Goal: Information Seeking & Learning: Learn about a topic

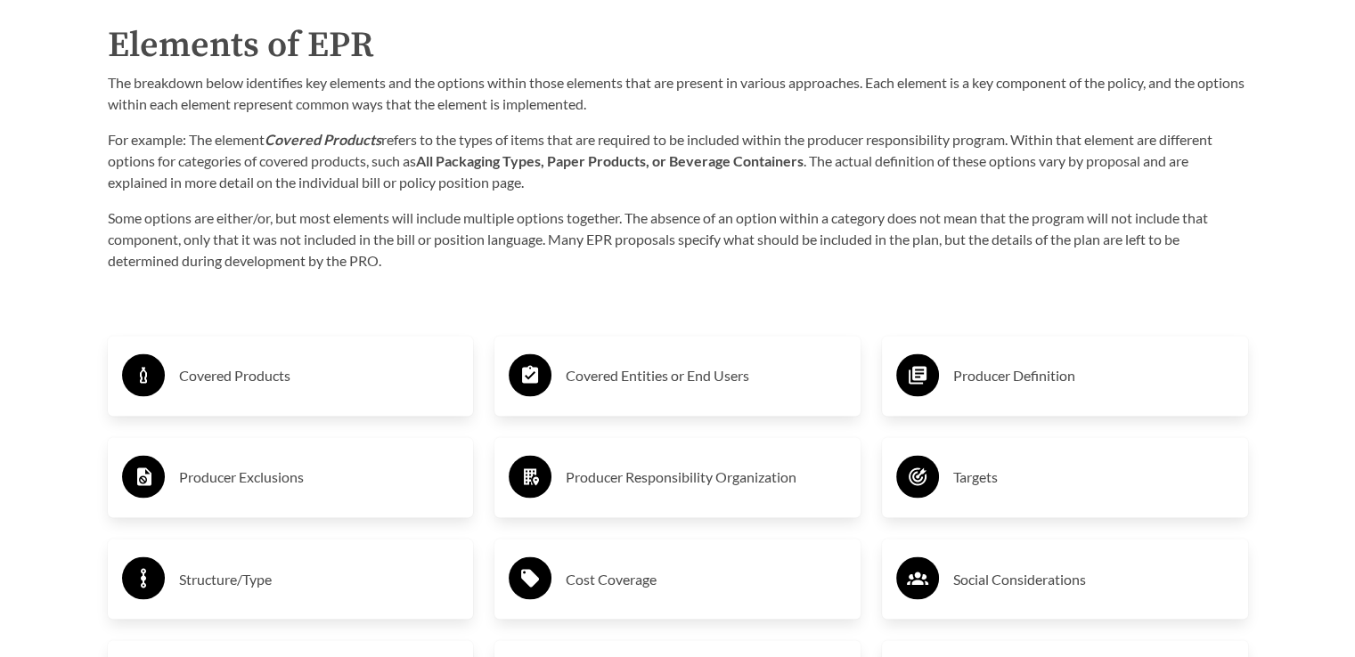
scroll to position [2850, 0]
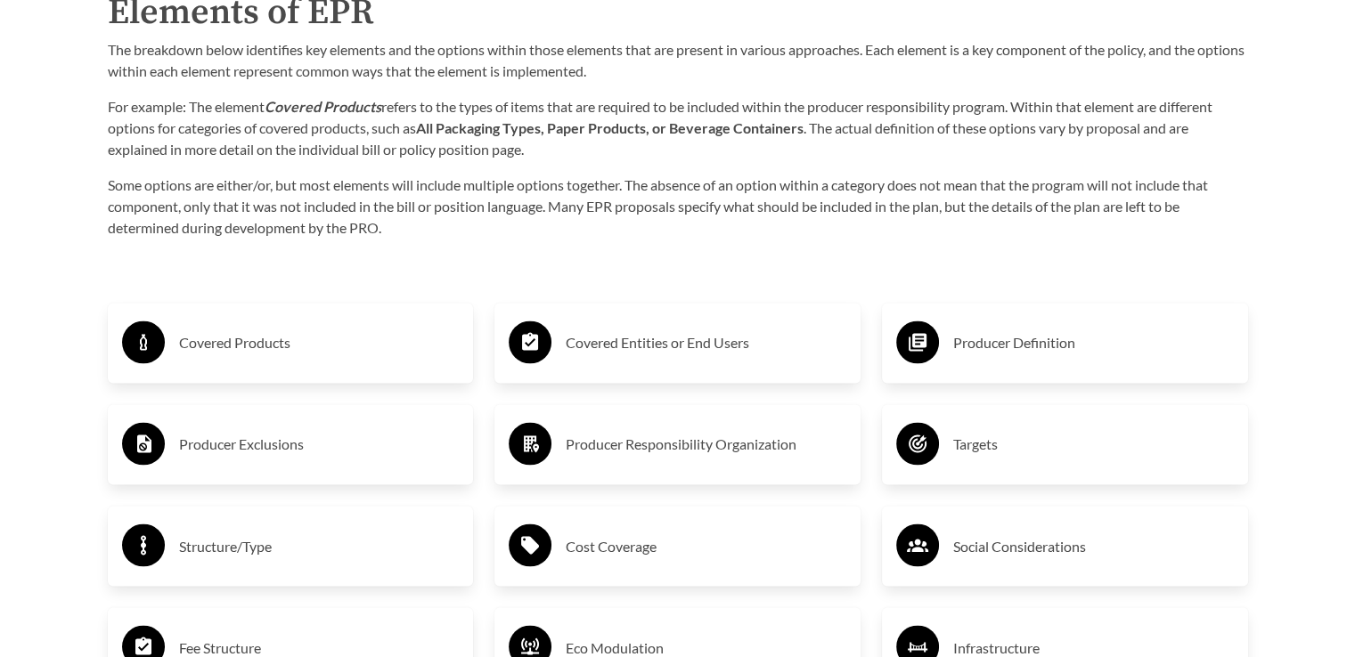
drag, startPoint x: 256, startPoint y: 344, endPoint x: 238, endPoint y: 346, distance: 18.9
click at [238, 346] on h3 "Covered Products" at bounding box center [319, 343] width 281 height 28
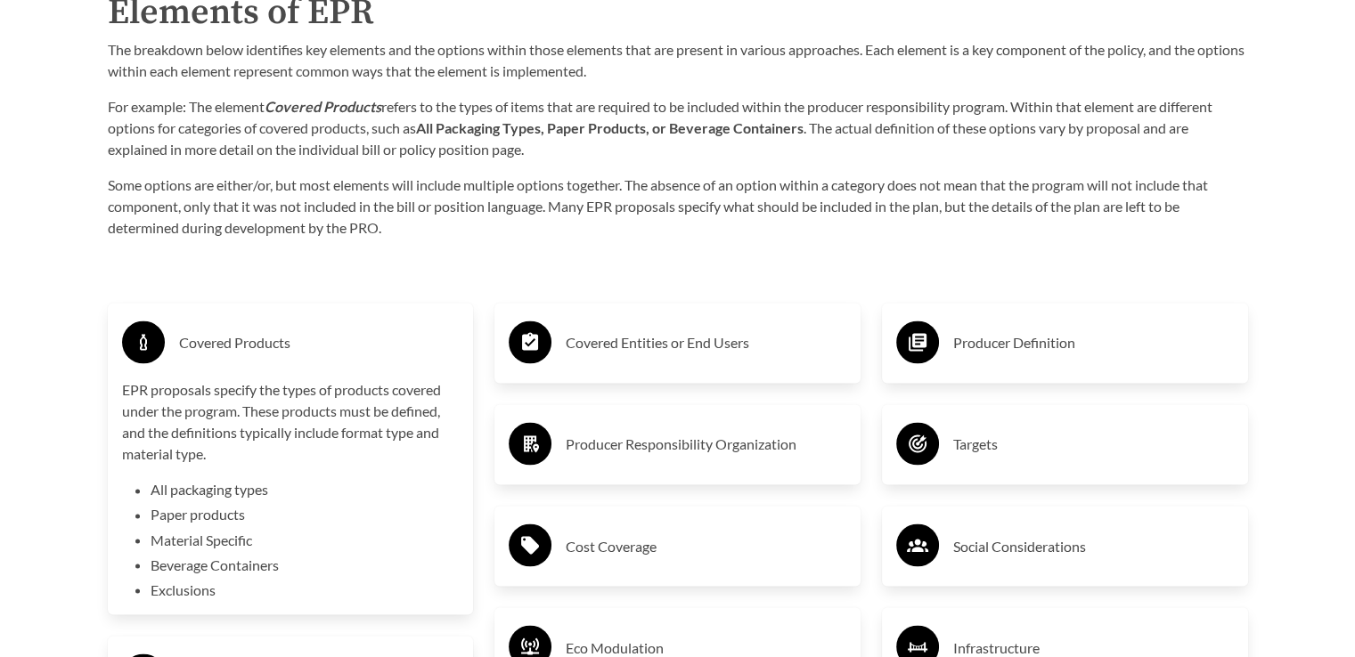
click at [246, 339] on h3 "Covered Products" at bounding box center [319, 343] width 281 height 28
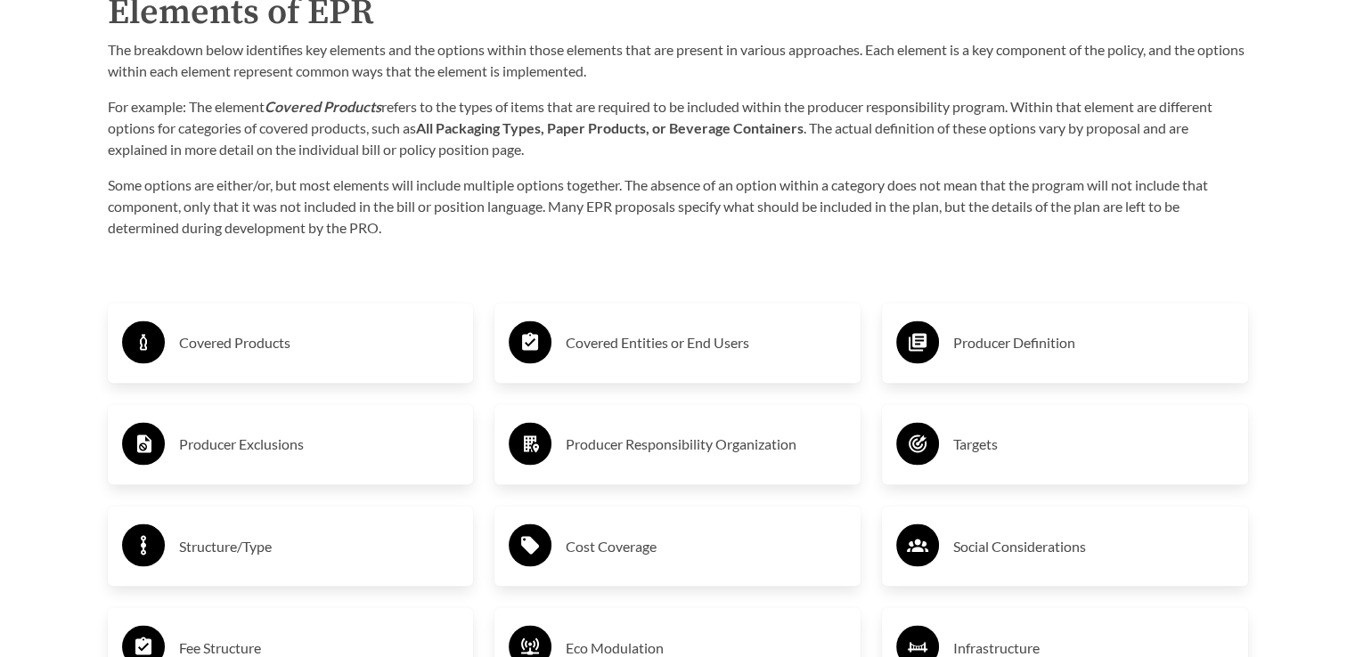
click at [233, 447] on h3 "Producer Exclusions" at bounding box center [319, 444] width 281 height 28
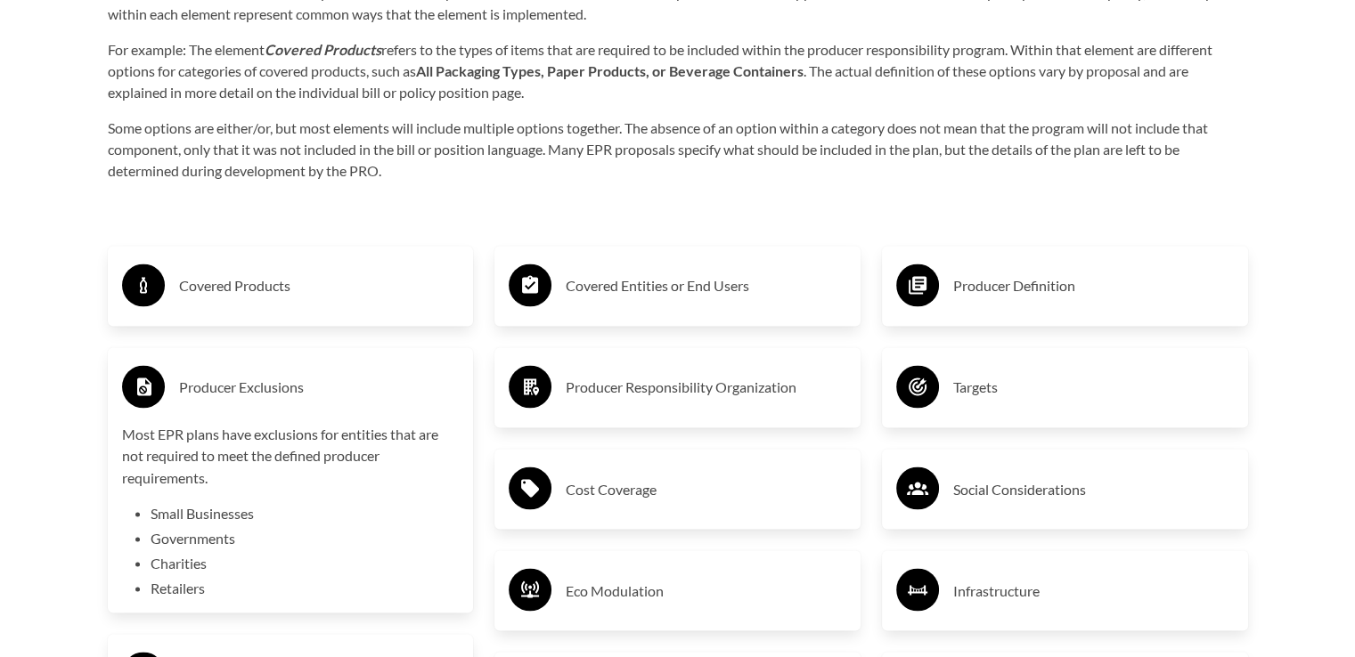
scroll to position [2939, 0]
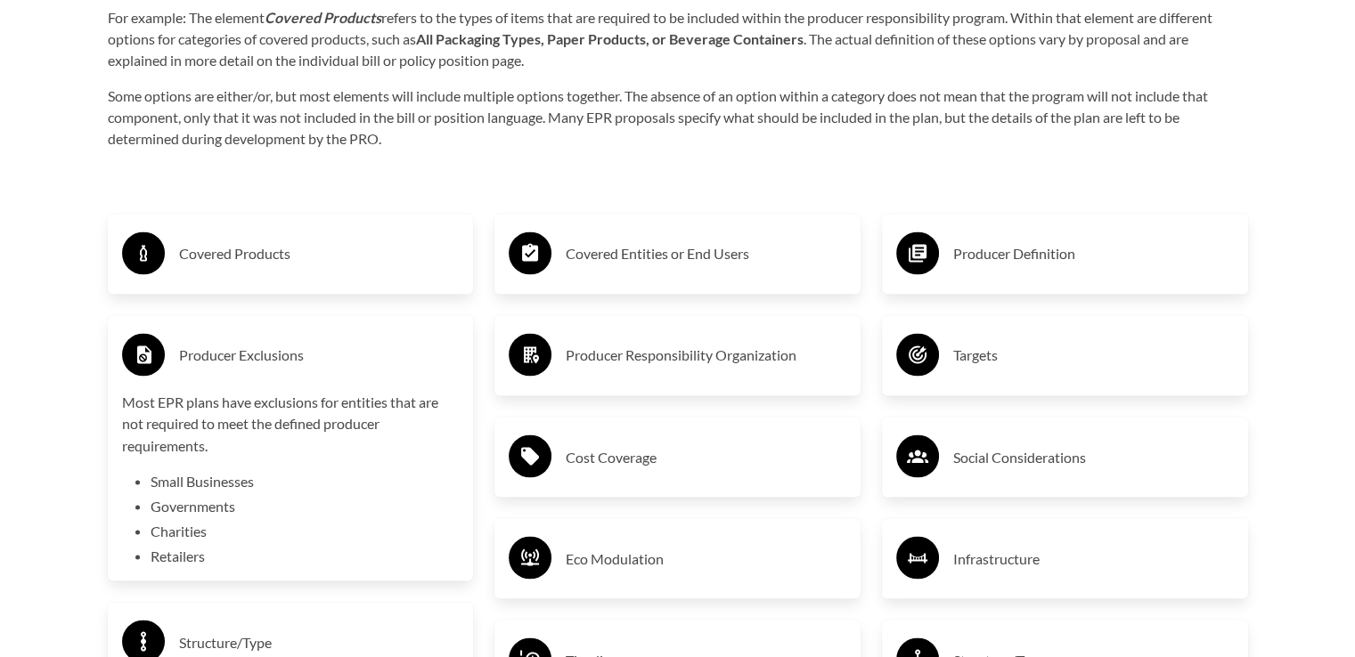
click at [249, 354] on h3 "Producer Exclusions" at bounding box center [319, 355] width 281 height 28
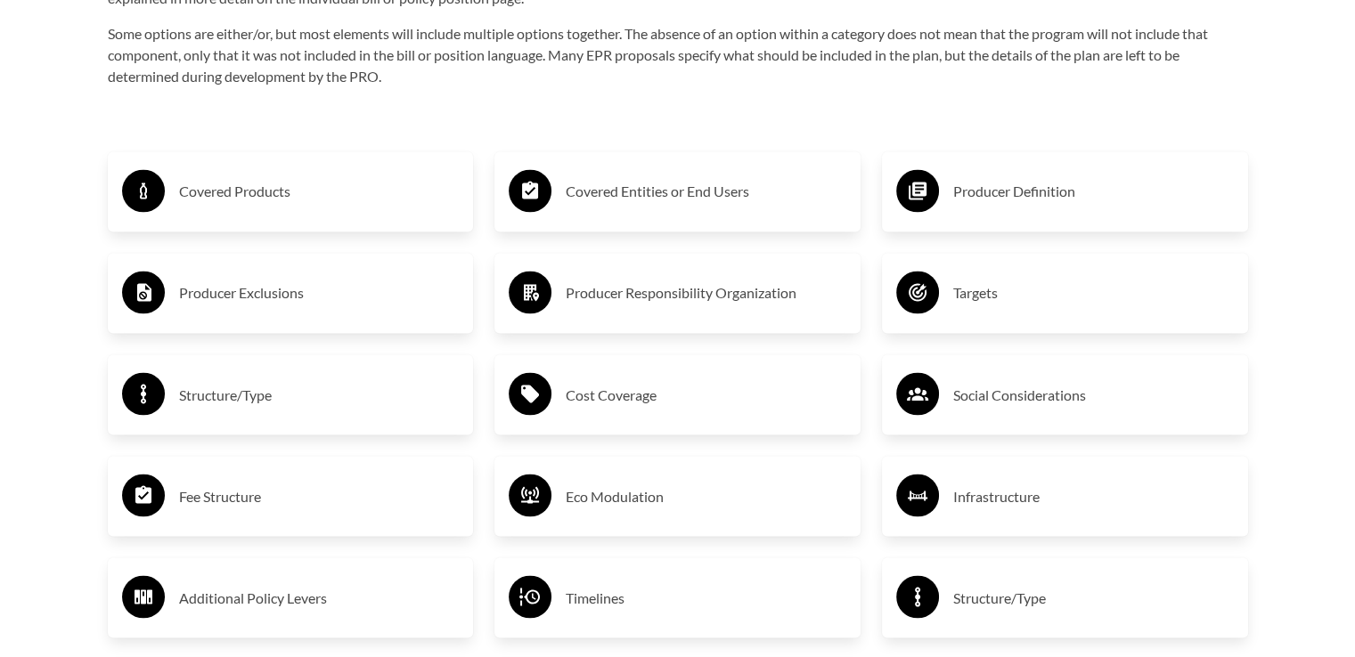
scroll to position [3028, 0]
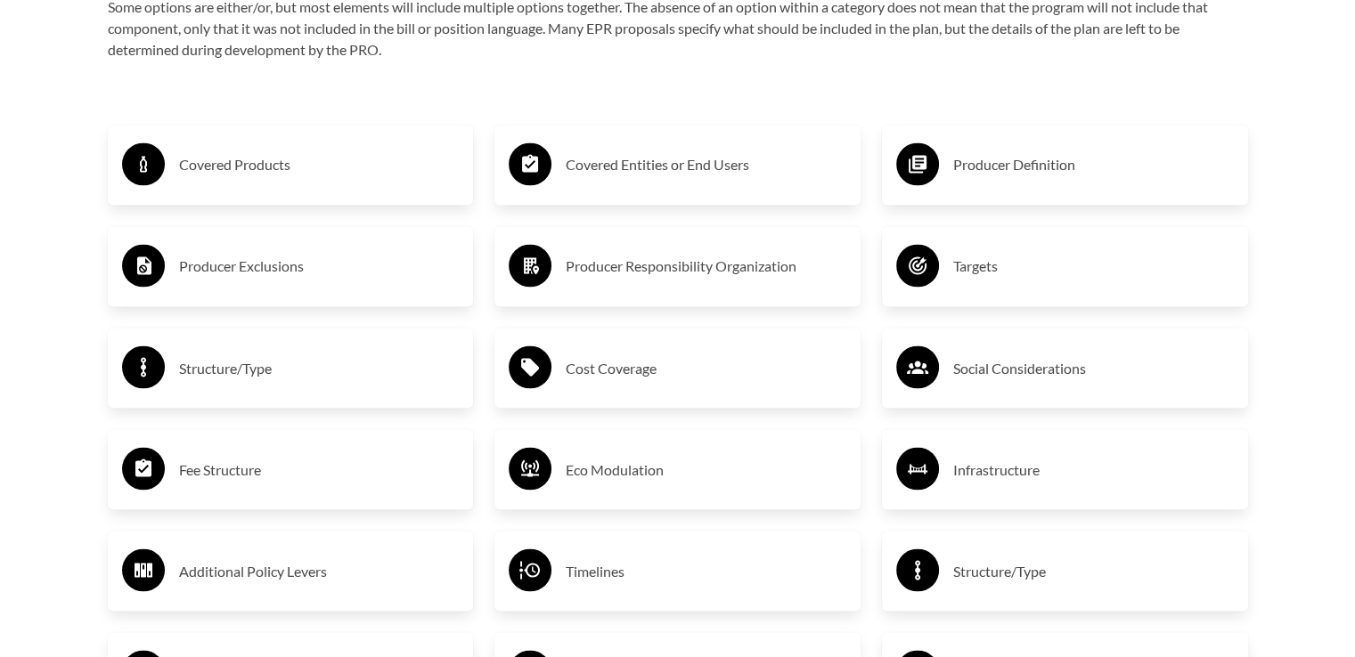
click at [268, 460] on h3 "Fee Structure" at bounding box center [319, 469] width 281 height 28
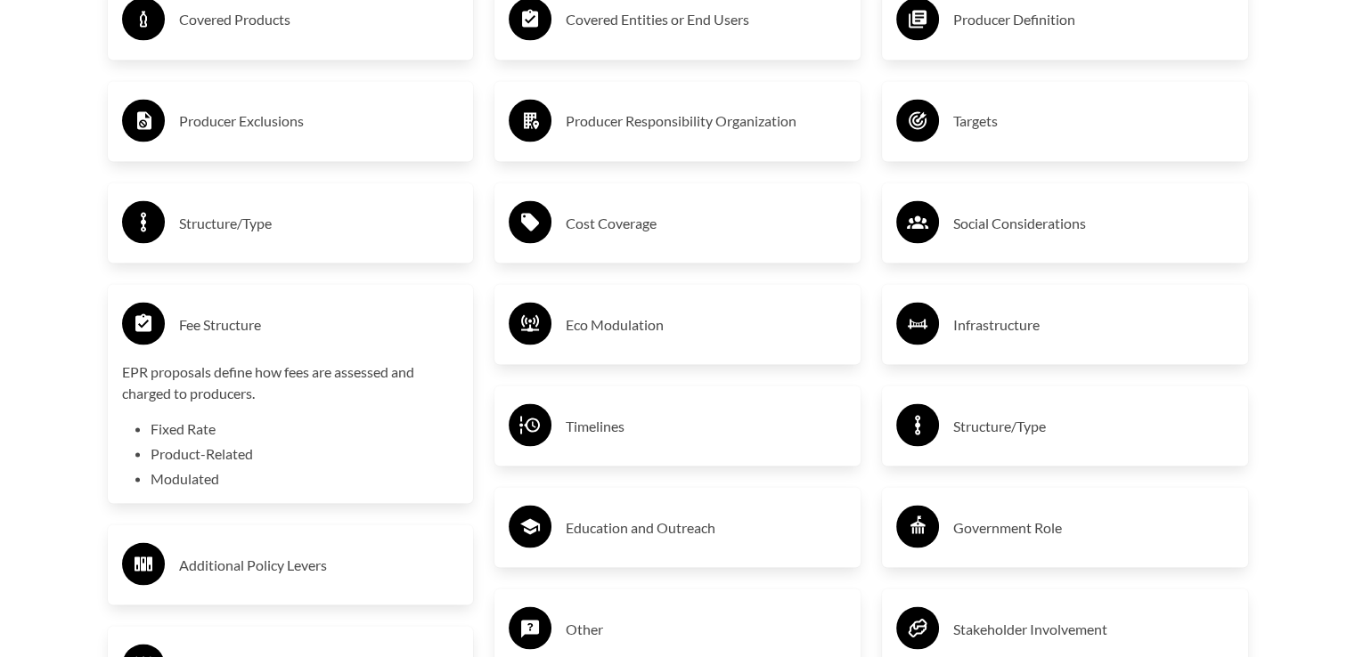
scroll to position [3206, 0]
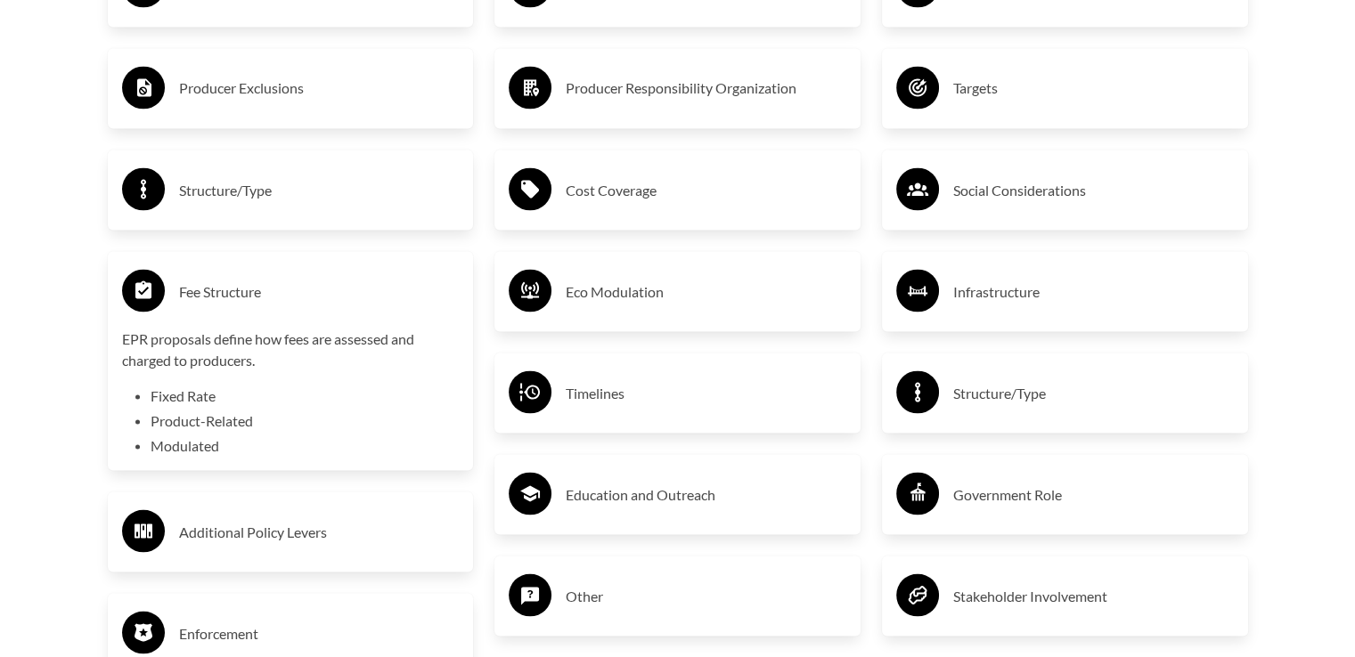
click at [240, 297] on h3 "Fee Structure" at bounding box center [319, 291] width 281 height 28
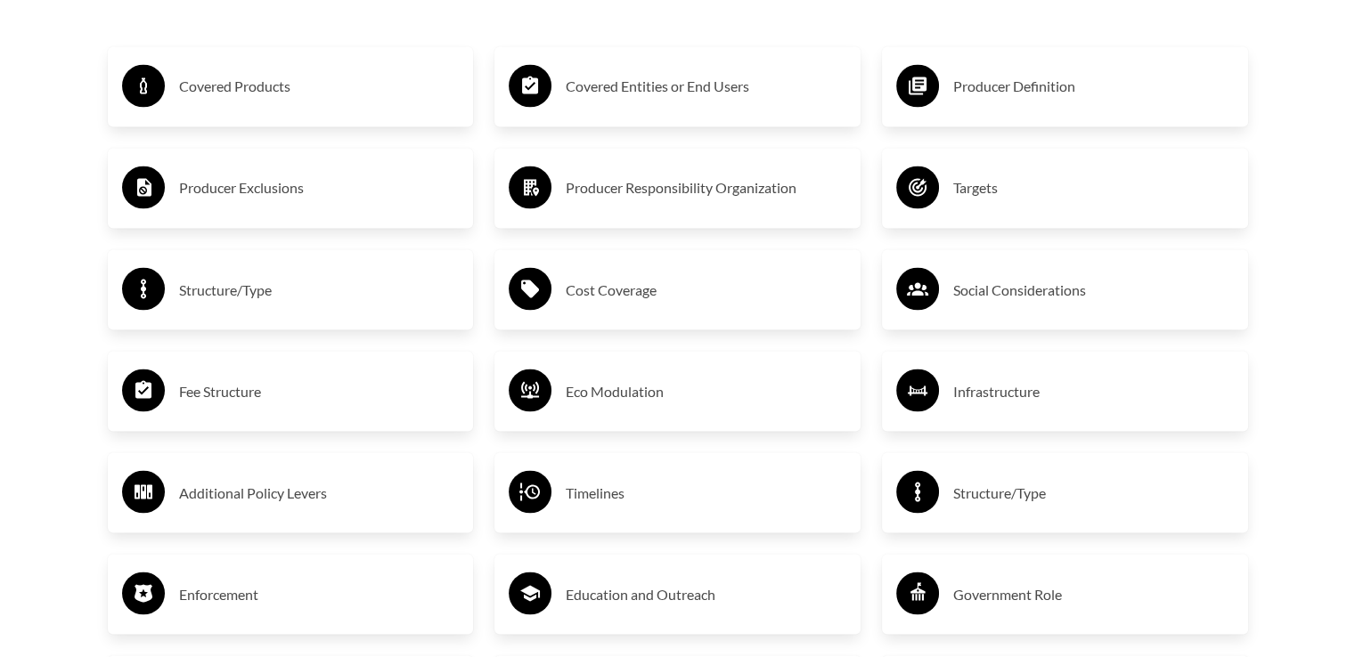
scroll to position [3028, 0]
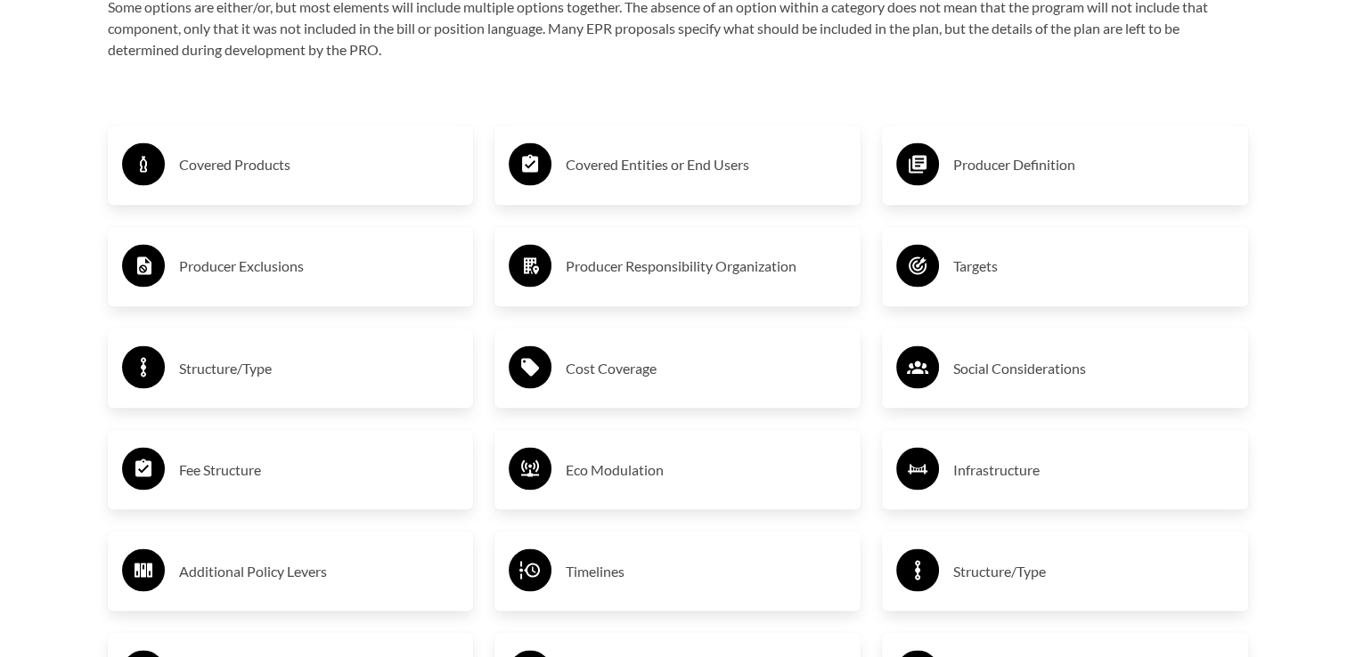
click at [221, 170] on h3 "Covered Products" at bounding box center [319, 165] width 281 height 28
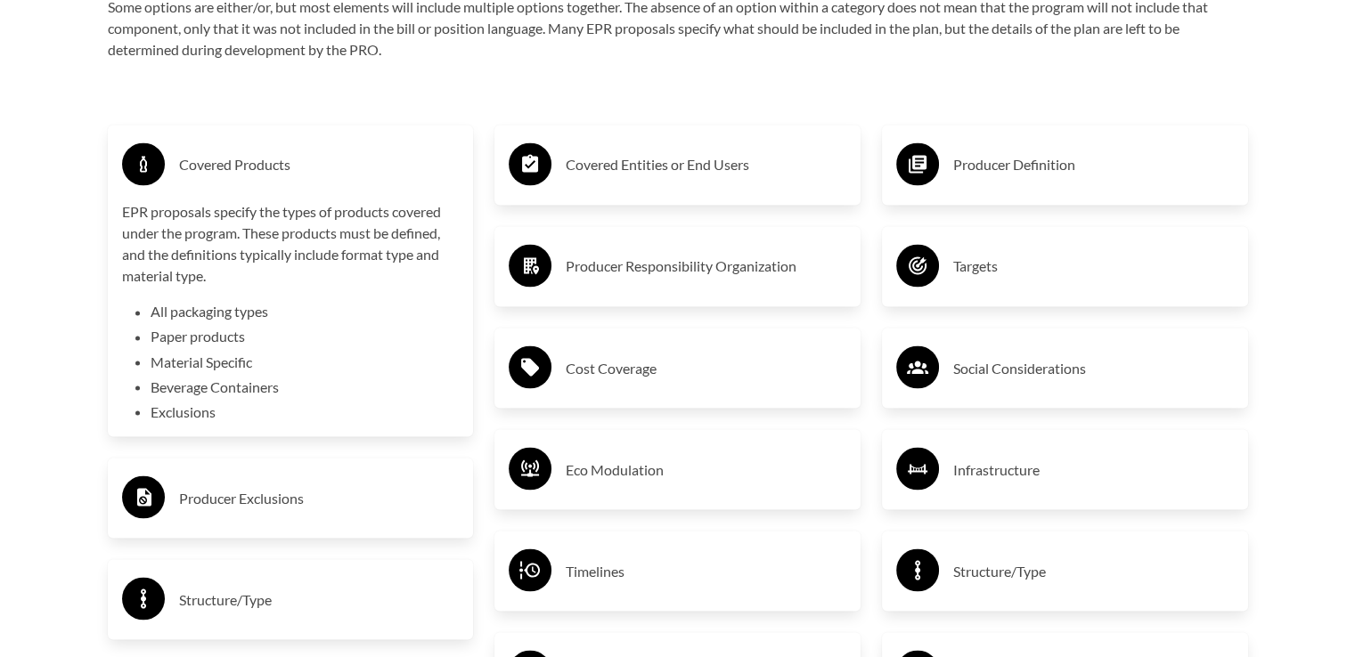
click at [185, 338] on li "Paper products" at bounding box center [305, 336] width 309 height 21
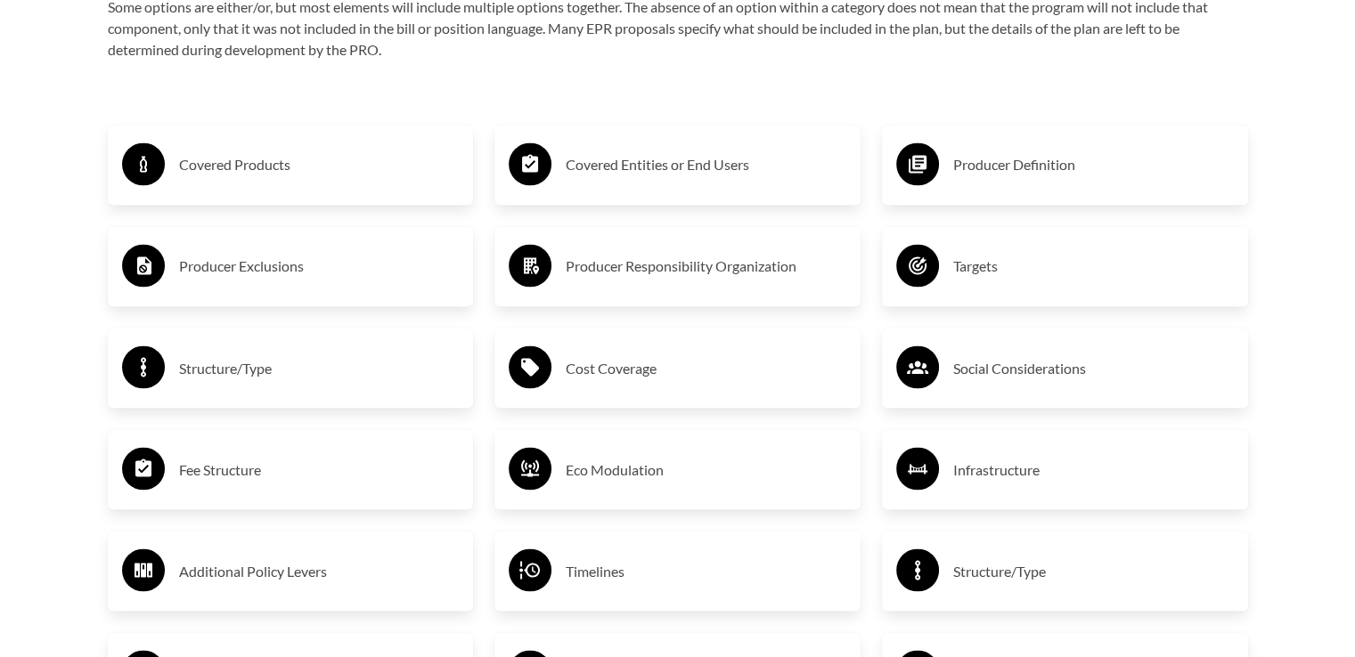
click at [705, 176] on h3 "Covered Entities or End Users" at bounding box center [706, 165] width 281 height 28
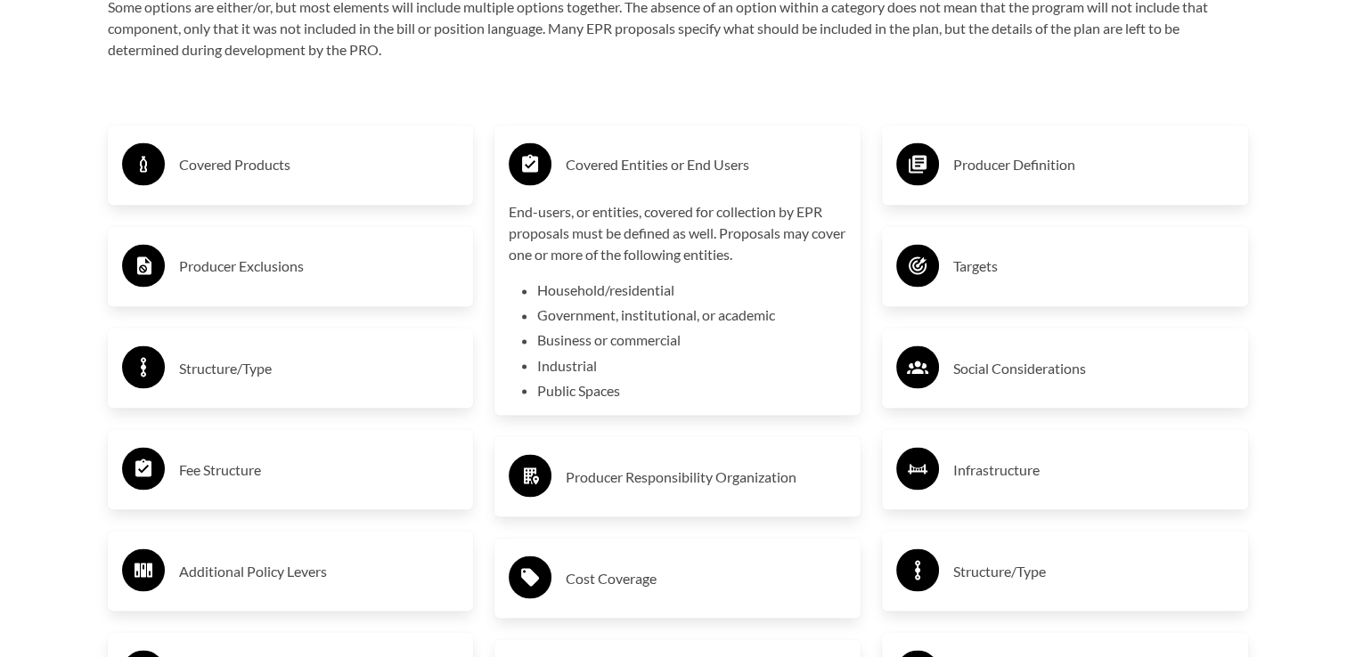
click at [654, 182] on div "Covered Entities or End Users" at bounding box center [678, 165] width 338 height 52
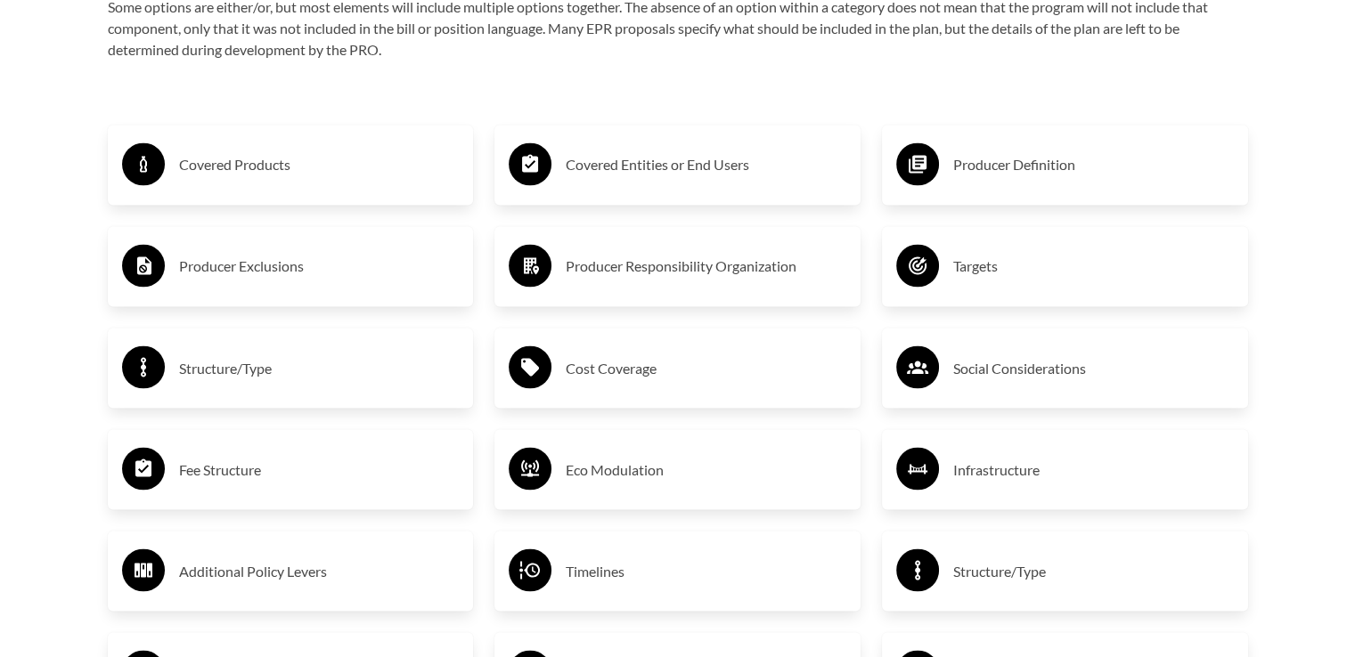
click at [654, 276] on h3 "Producer Responsibility Organization" at bounding box center [706, 266] width 281 height 28
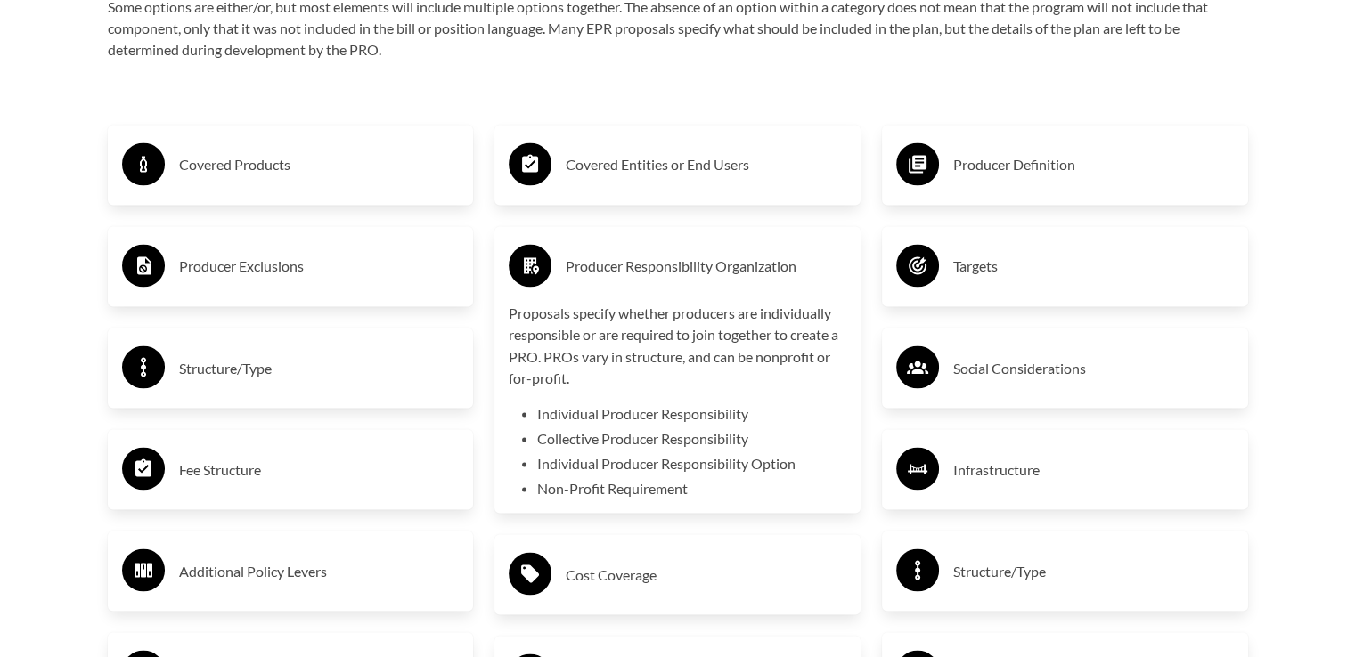
click at [653, 277] on h3 "Producer Responsibility Organization" at bounding box center [706, 266] width 281 height 28
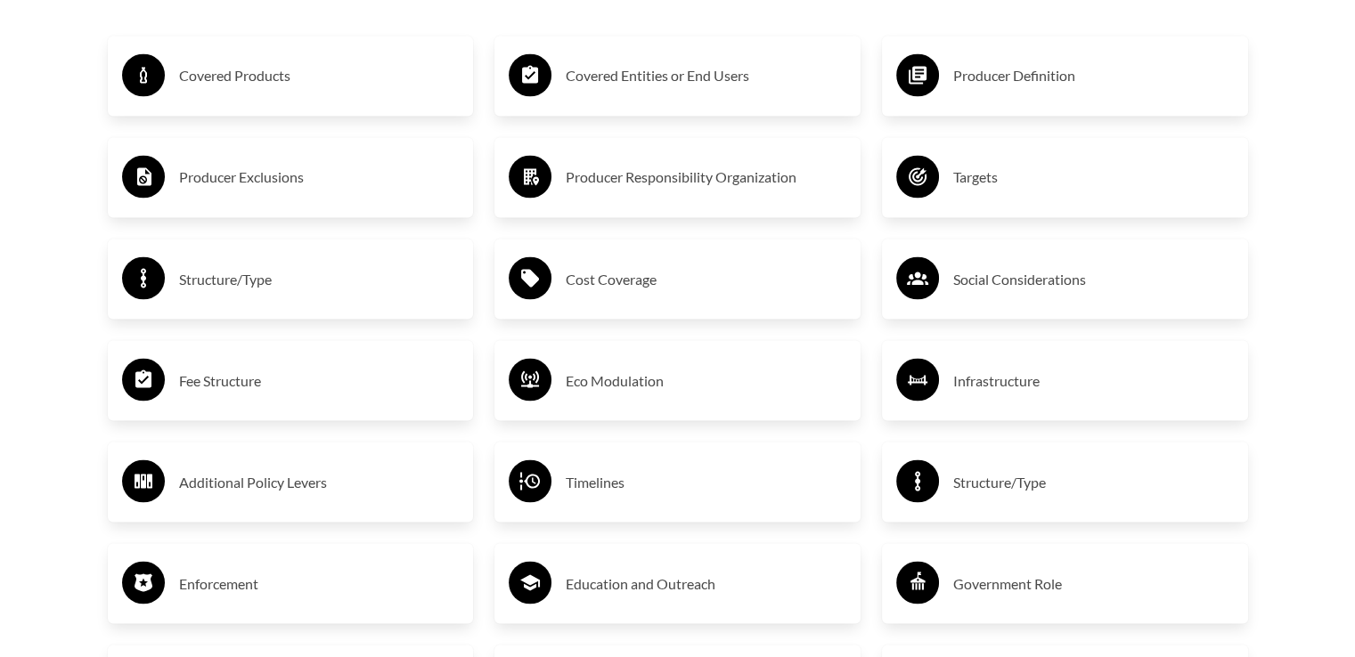
scroll to position [3206, 0]
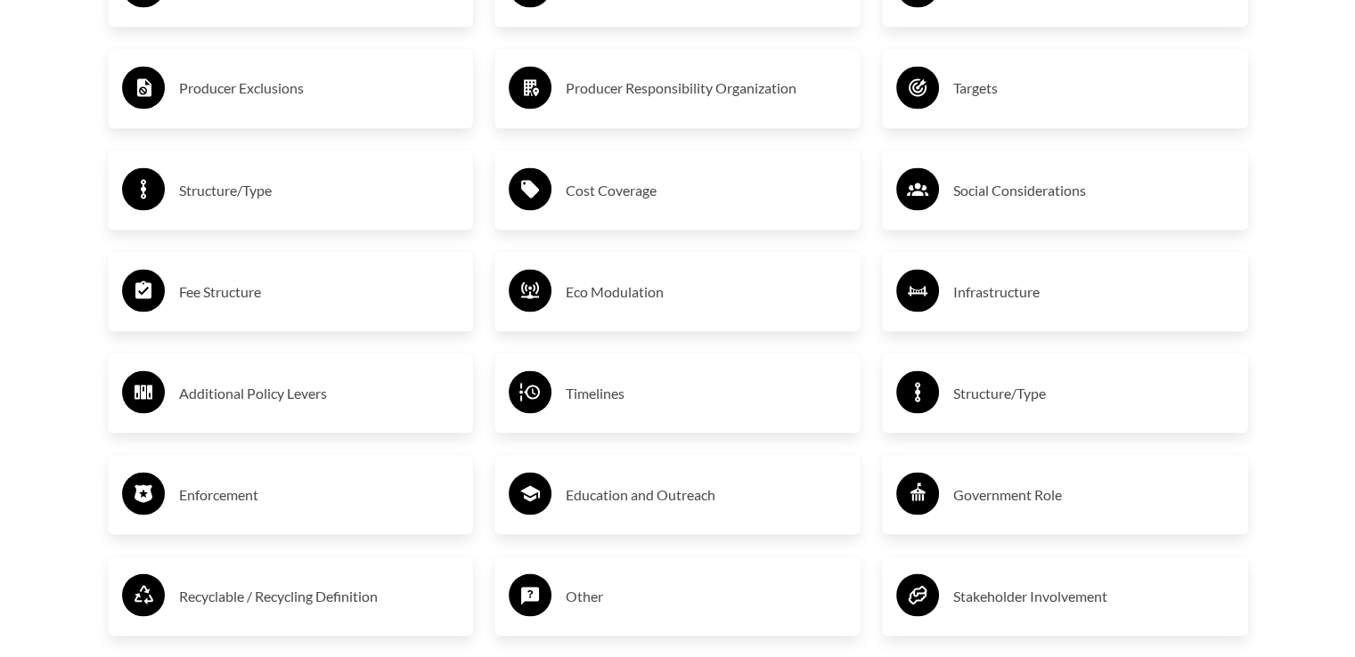
click at [645, 395] on h3 "Timelines" at bounding box center [706, 392] width 281 height 28
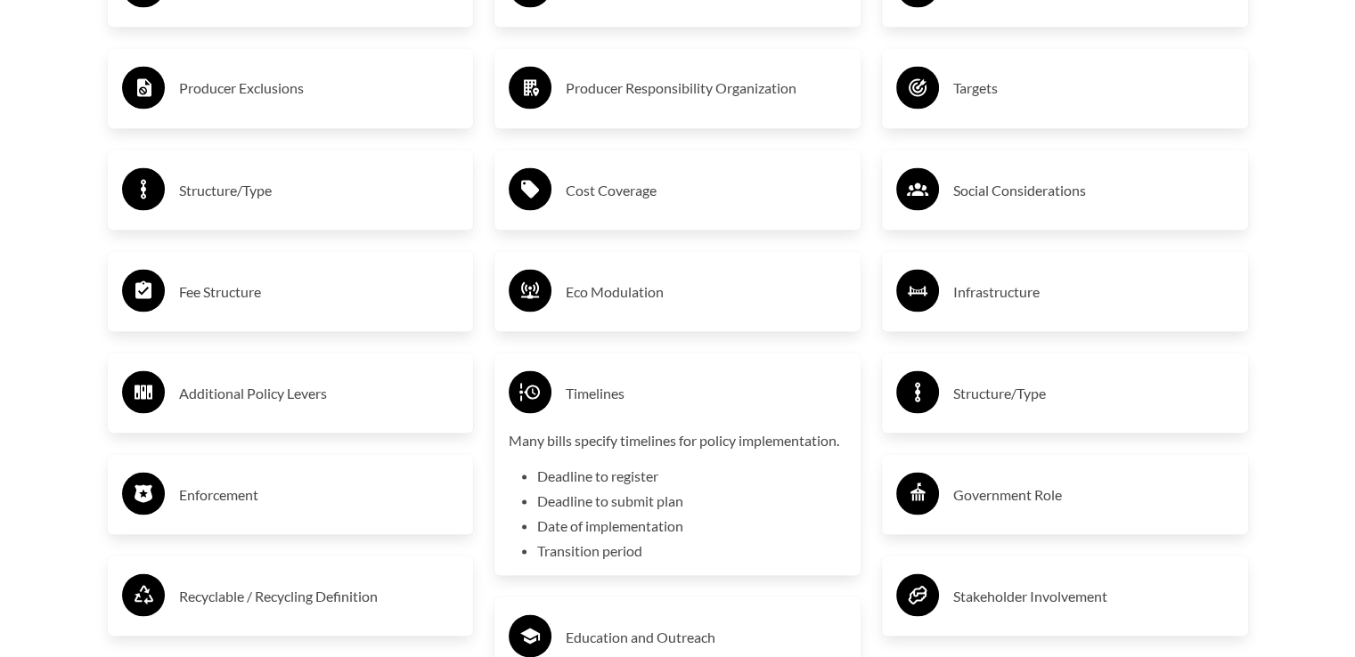
click at [645, 395] on h3 "Timelines" at bounding box center [706, 392] width 281 height 28
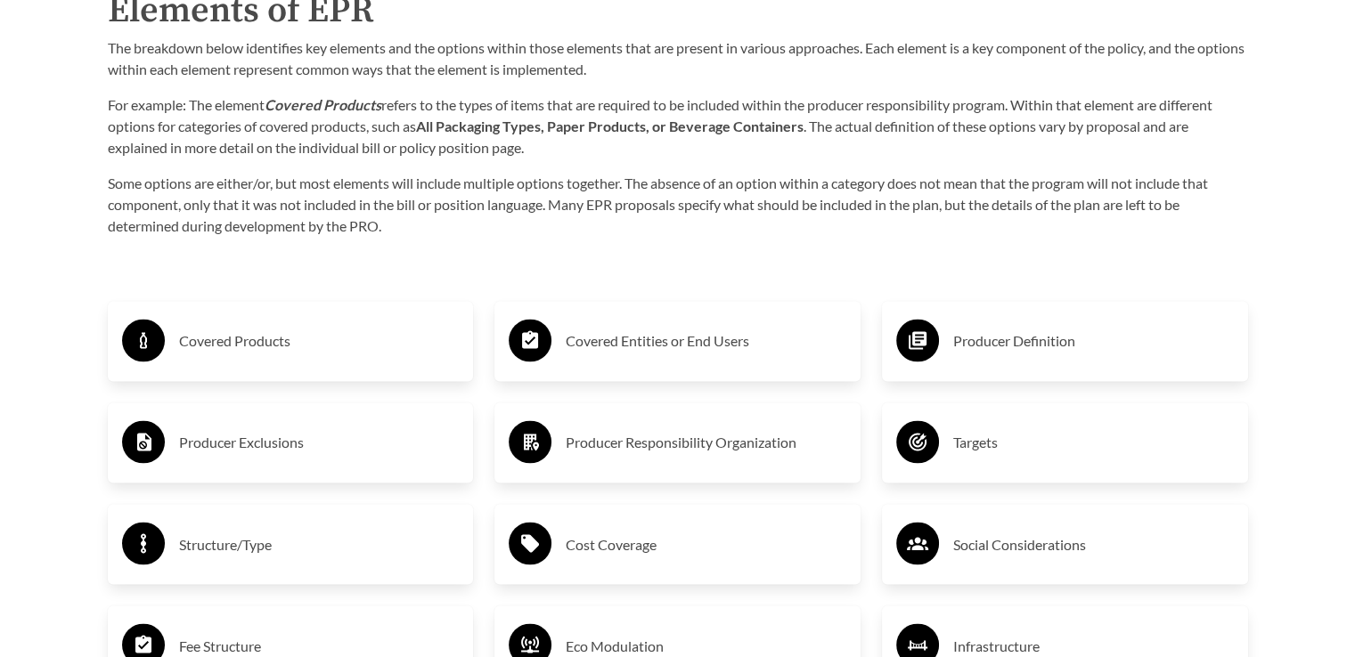
scroll to position [2850, 0]
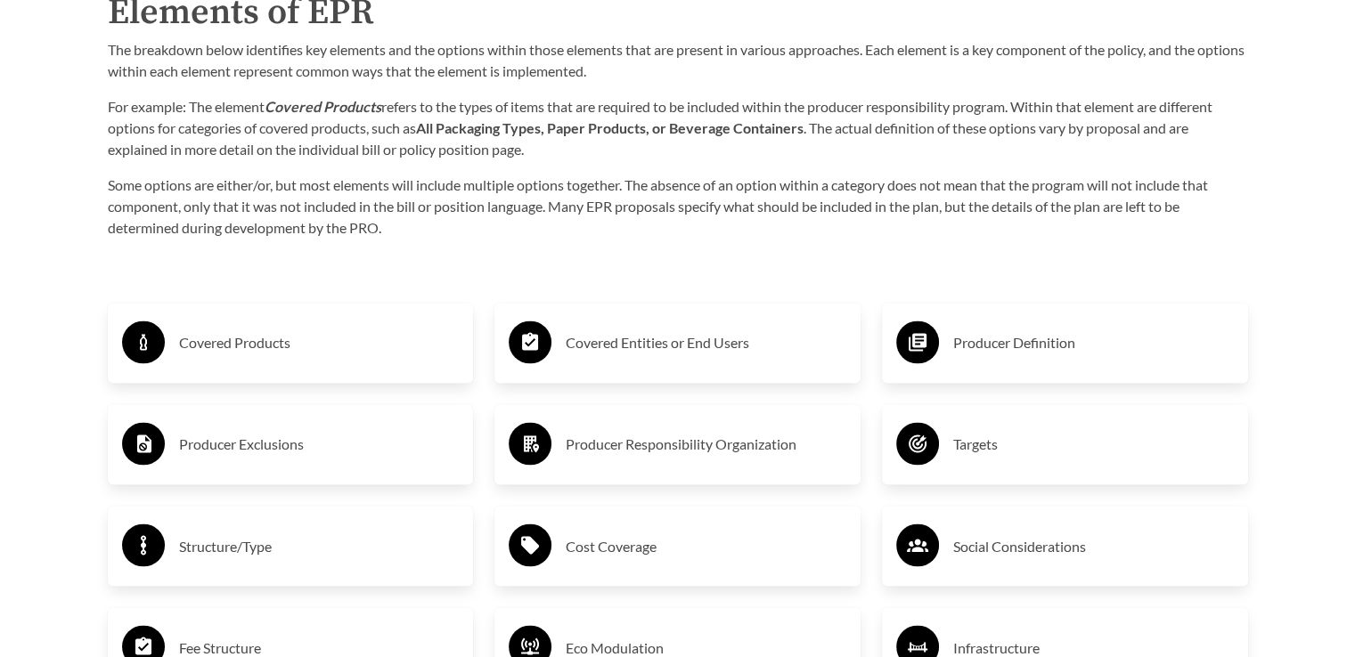
click at [257, 354] on h3 "Covered Products" at bounding box center [319, 343] width 281 height 28
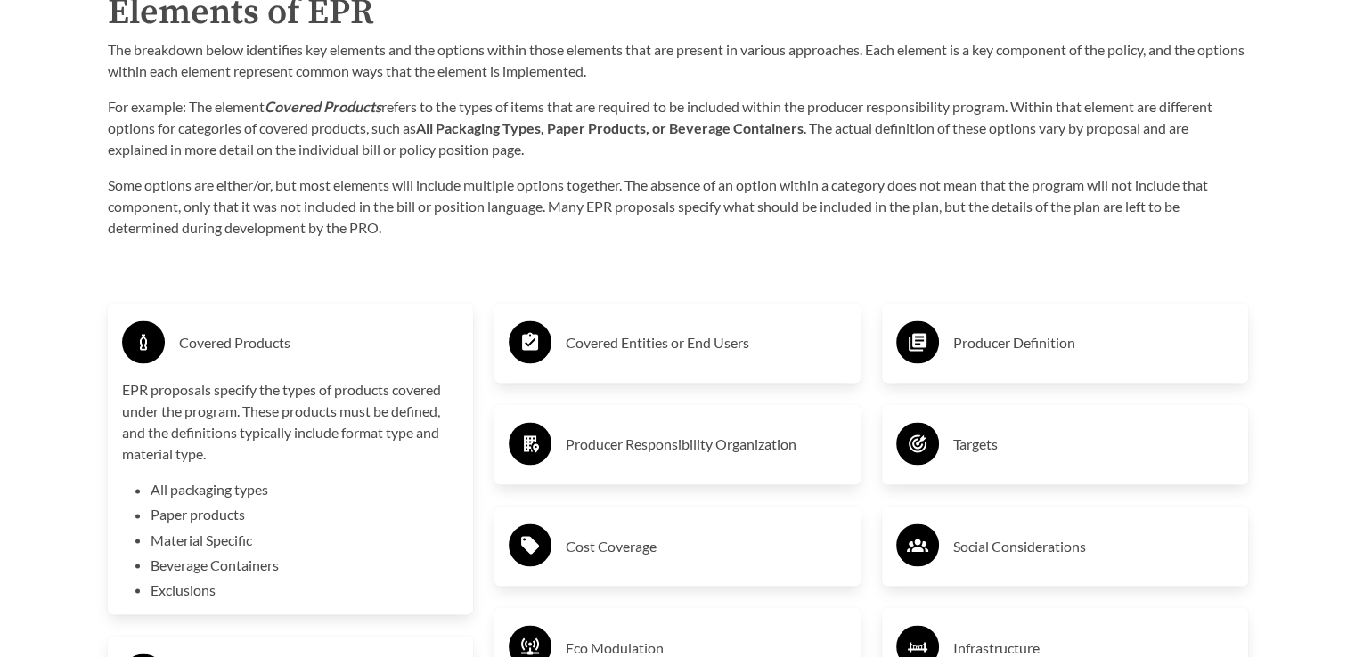
click at [199, 589] on li "Exclusions" at bounding box center [305, 589] width 309 height 21
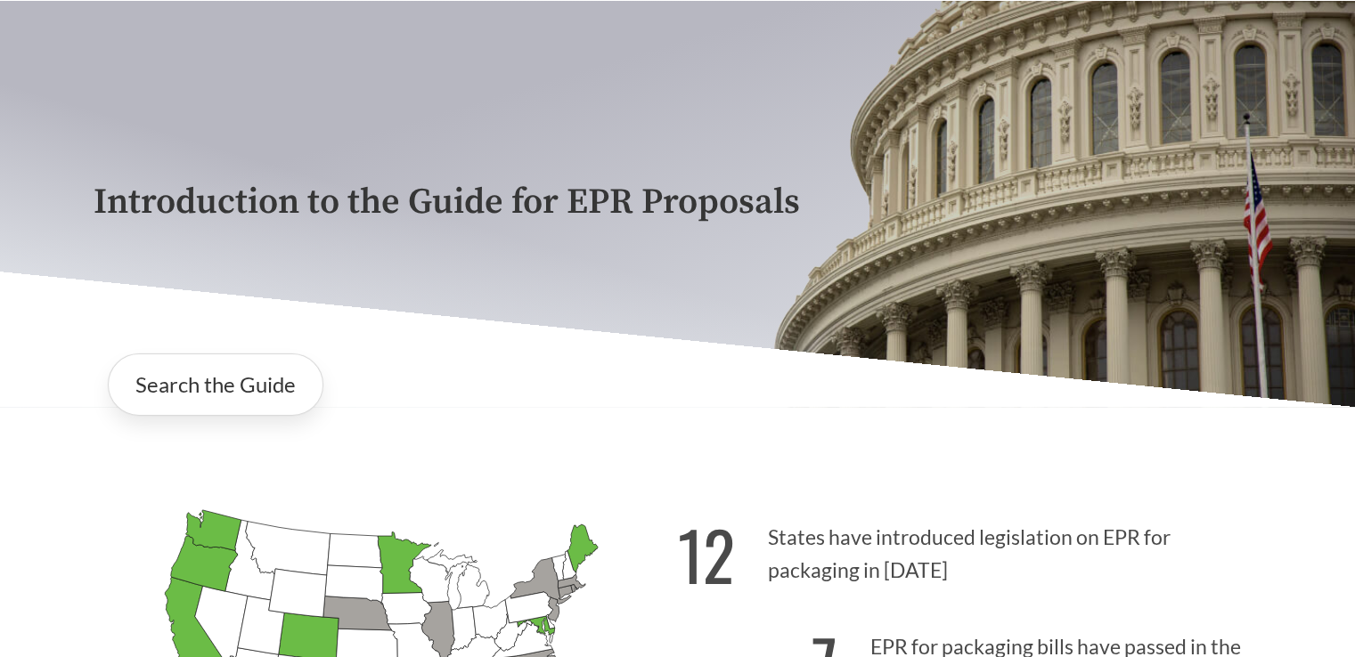
scroll to position [267, 0]
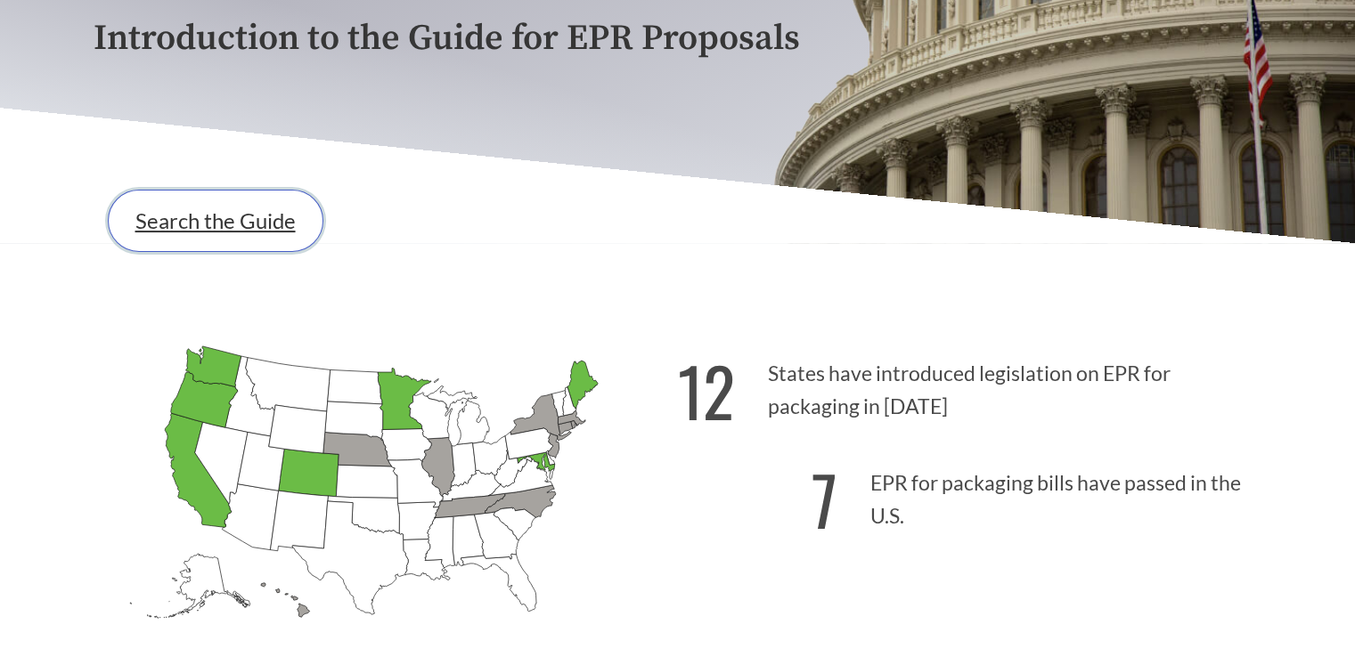
click at [219, 224] on link "Search the Guide" at bounding box center [216, 221] width 216 height 62
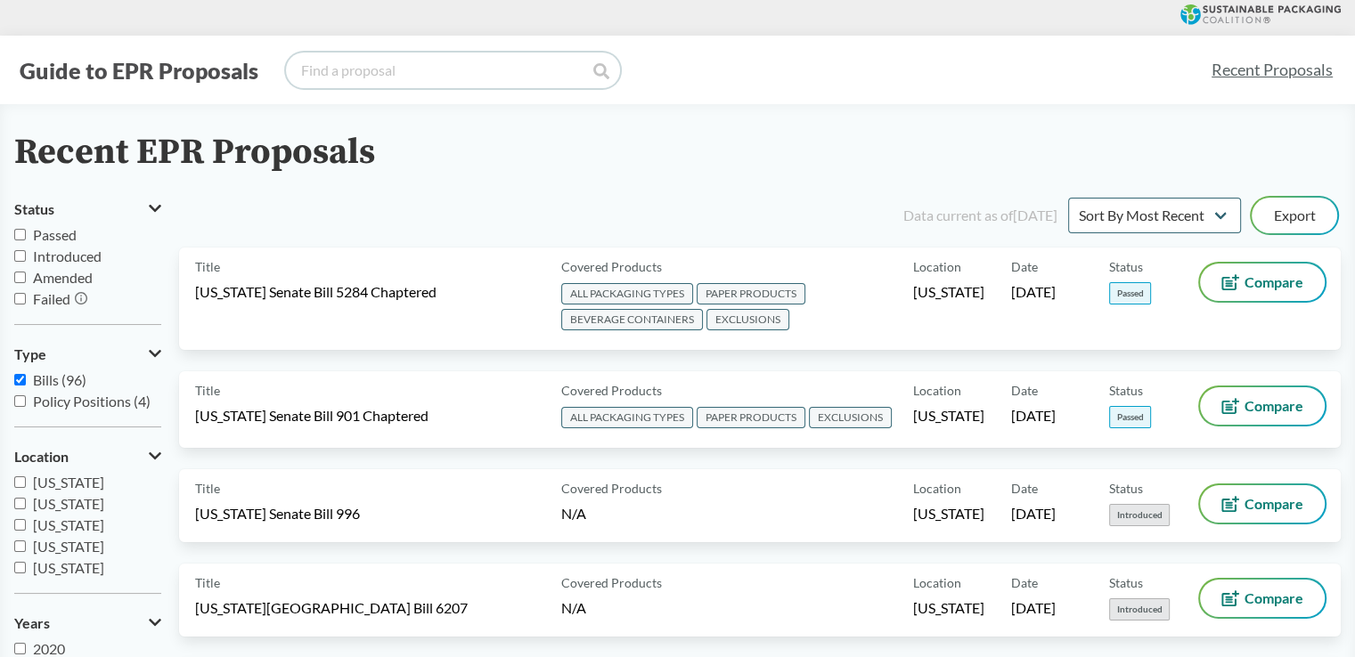
click at [374, 72] on input "search" at bounding box center [453, 71] width 334 height 36
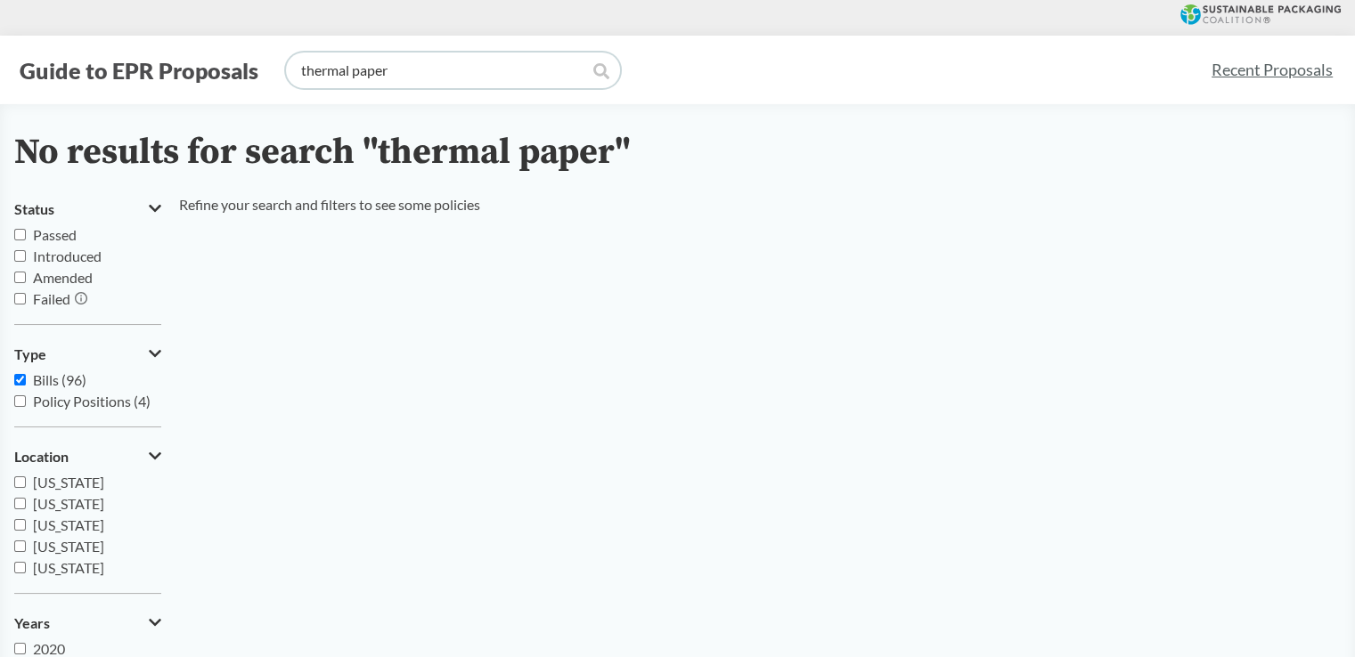
drag, startPoint x: 399, startPoint y: 64, endPoint x: 130, endPoint y: 35, distance: 270.6
click at [133, 37] on div "Guide to EPR Proposals thermal paper Recent Proposals" at bounding box center [677, 70] width 1355 height 69
type input "paper"
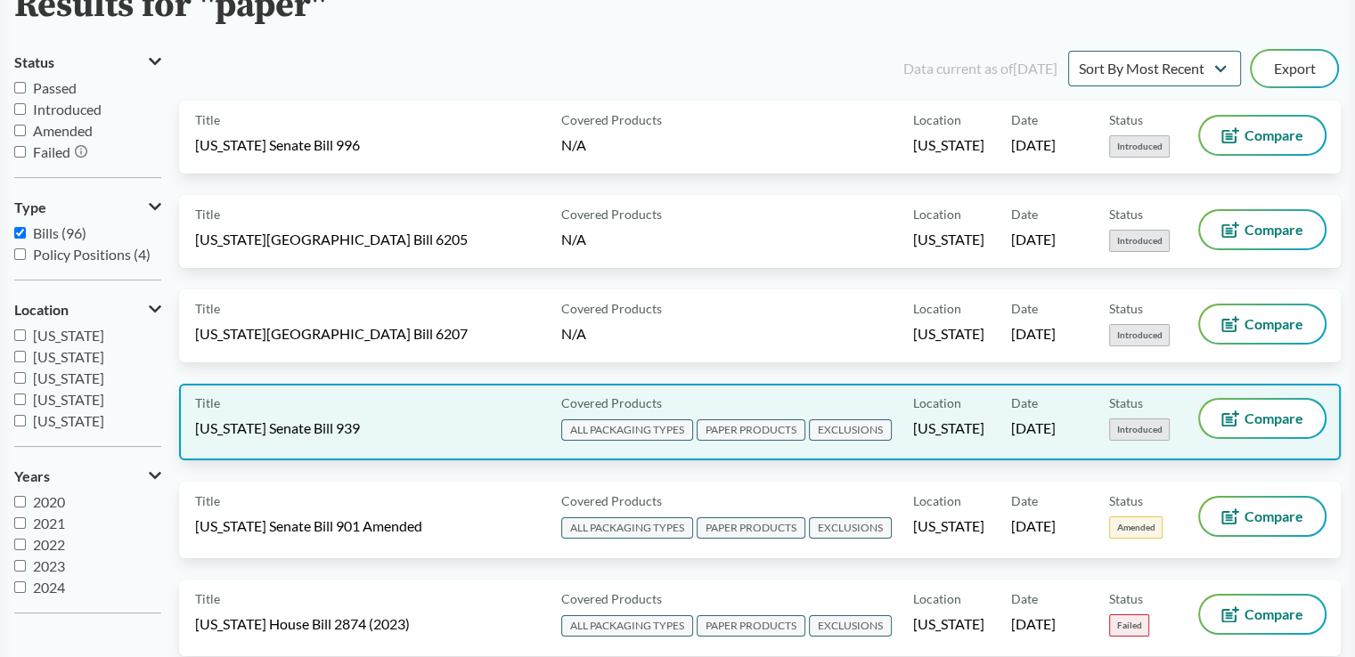
scroll to position [178, 0]
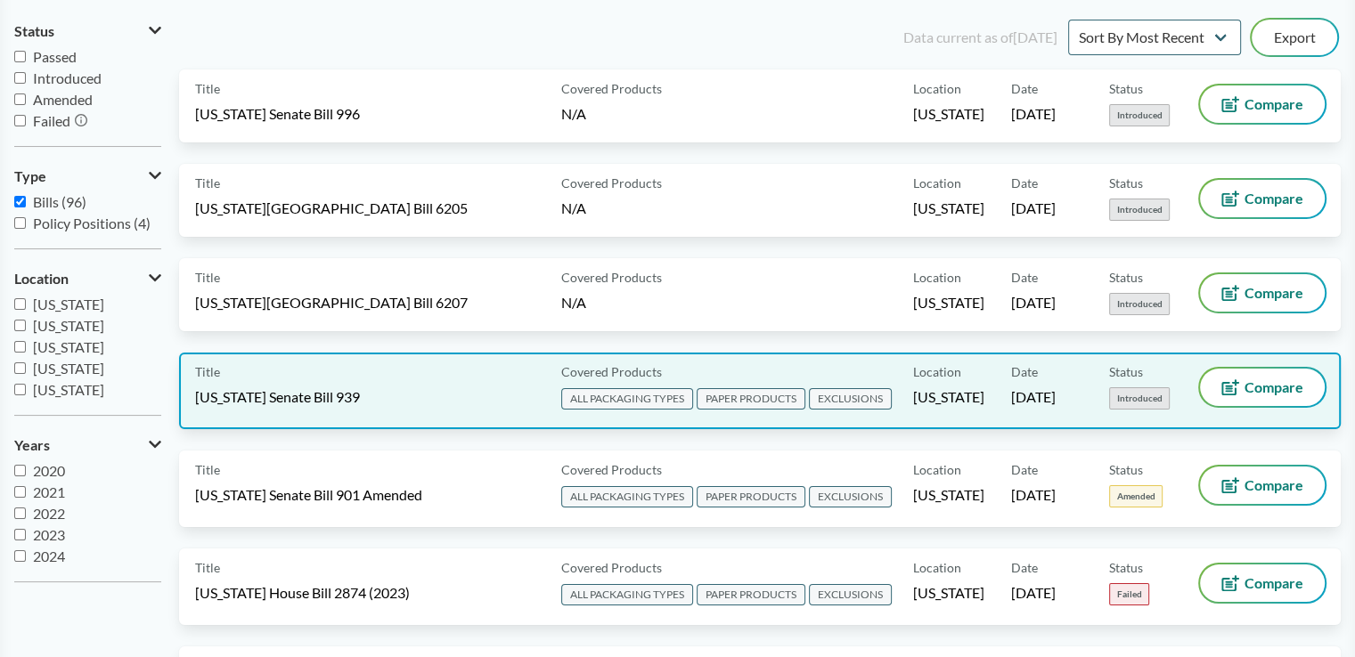
click at [753, 393] on span "PAPER PRODUCTS" at bounding box center [750, 398] width 109 height 21
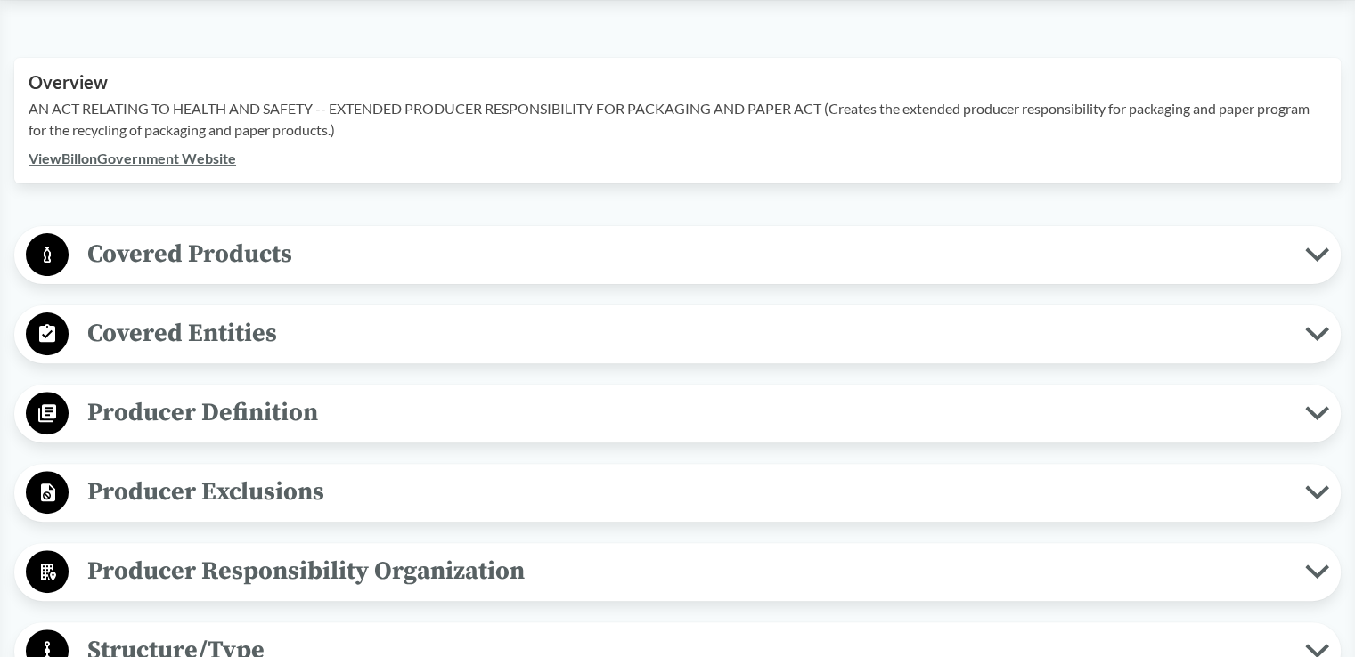
scroll to position [534, 0]
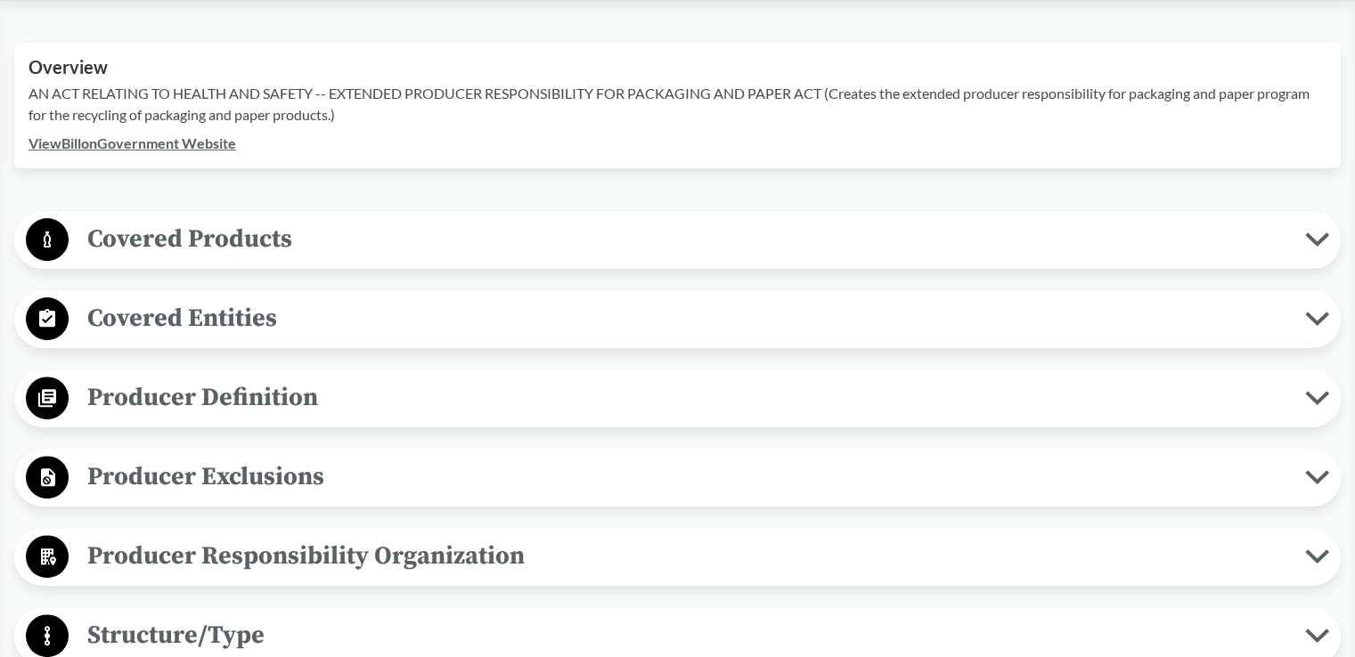
click at [1122, 251] on span "Covered Products" at bounding box center [687, 239] width 1236 height 40
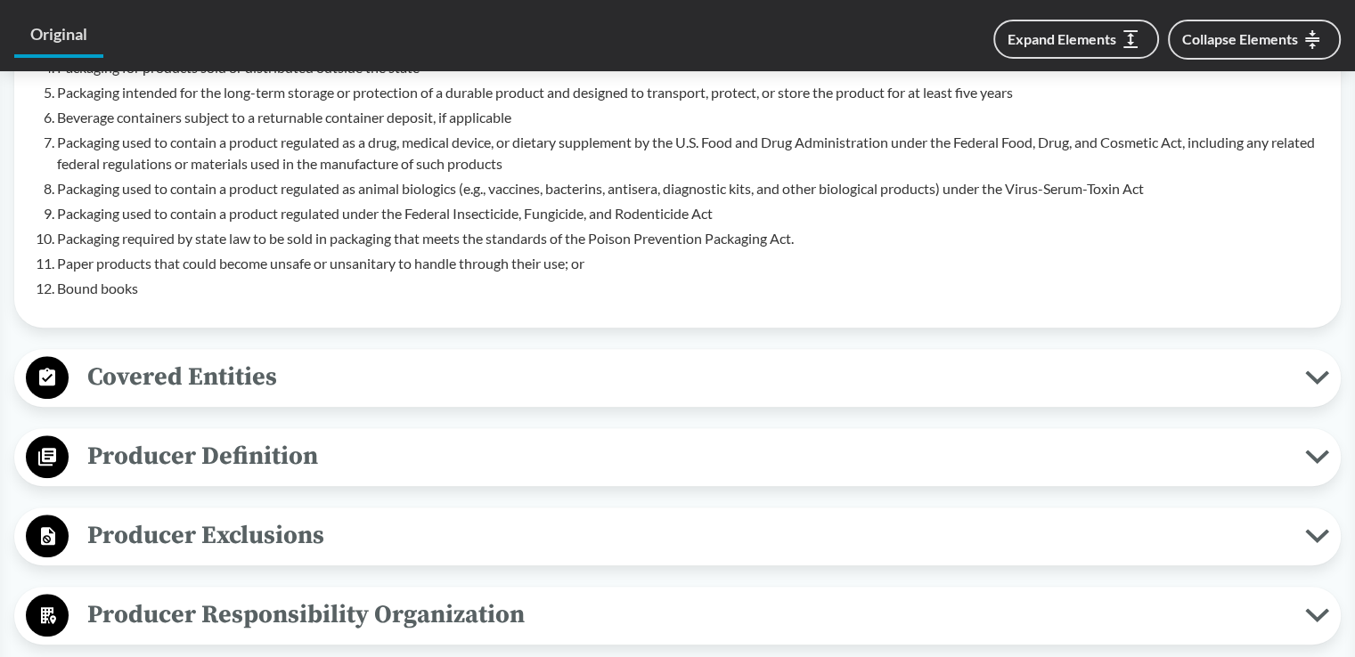
scroll to position [891, 0]
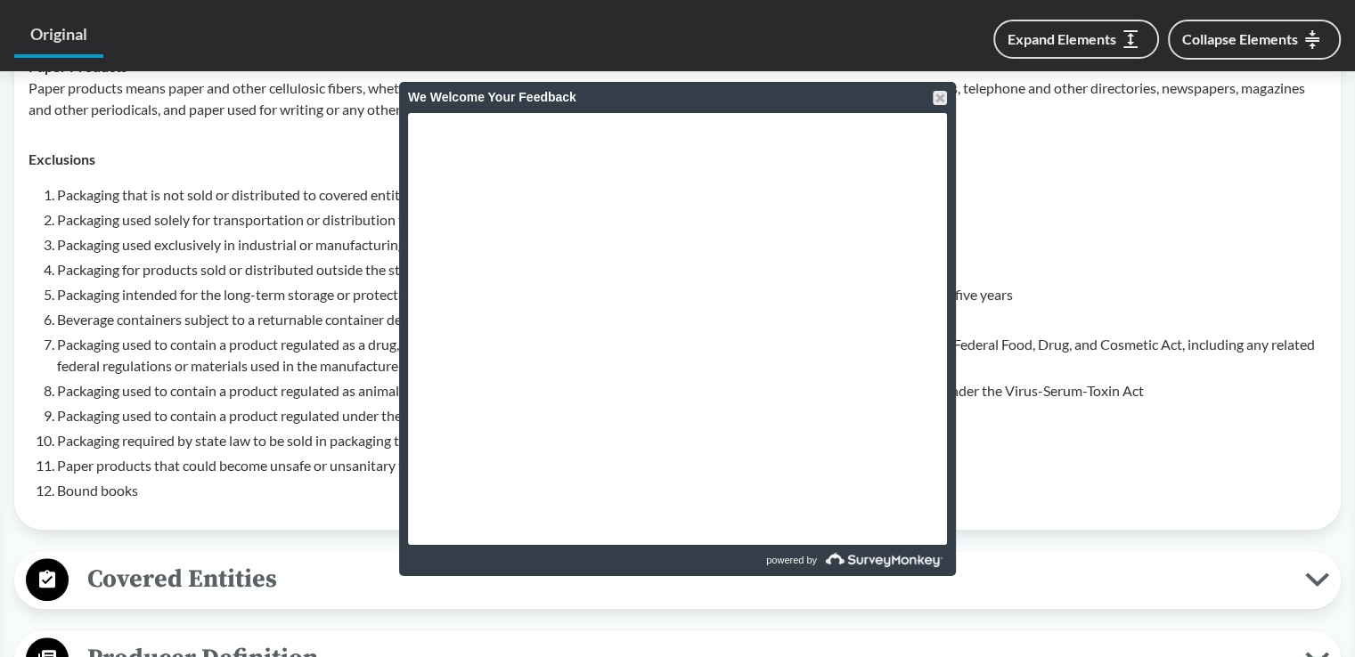
type input "paper"
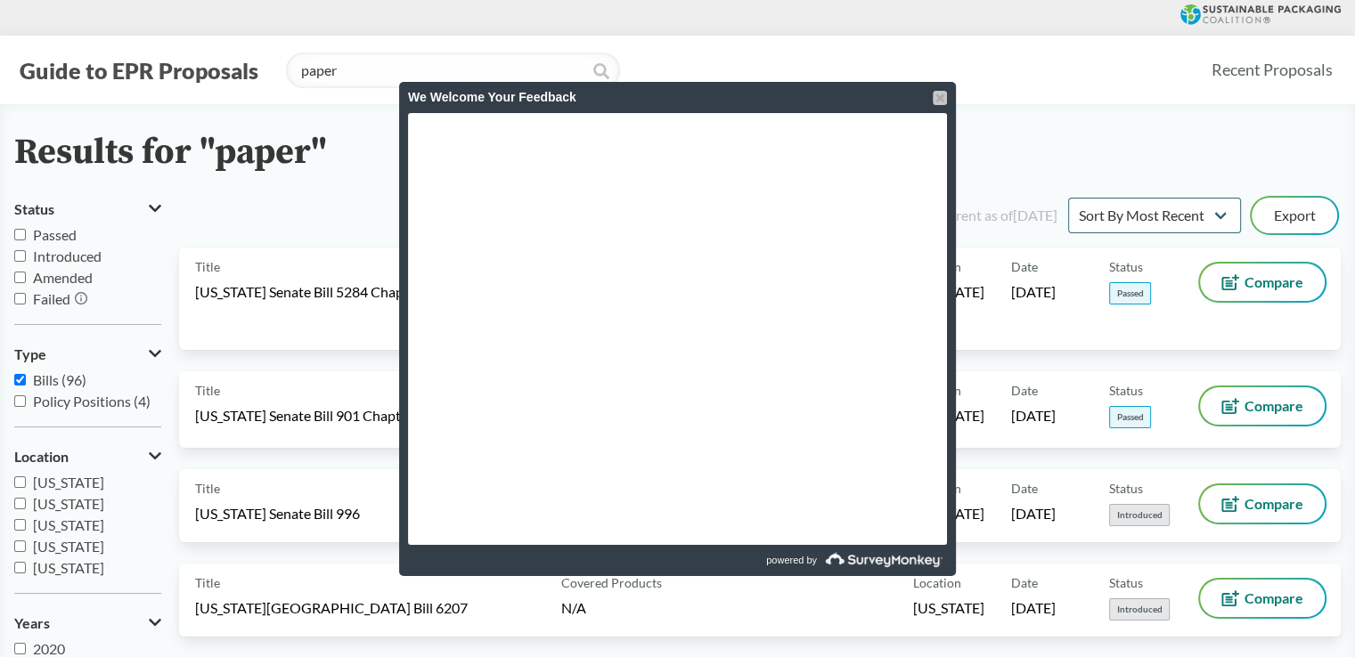
click at [939, 101] on div at bounding box center [939, 98] width 14 height 14
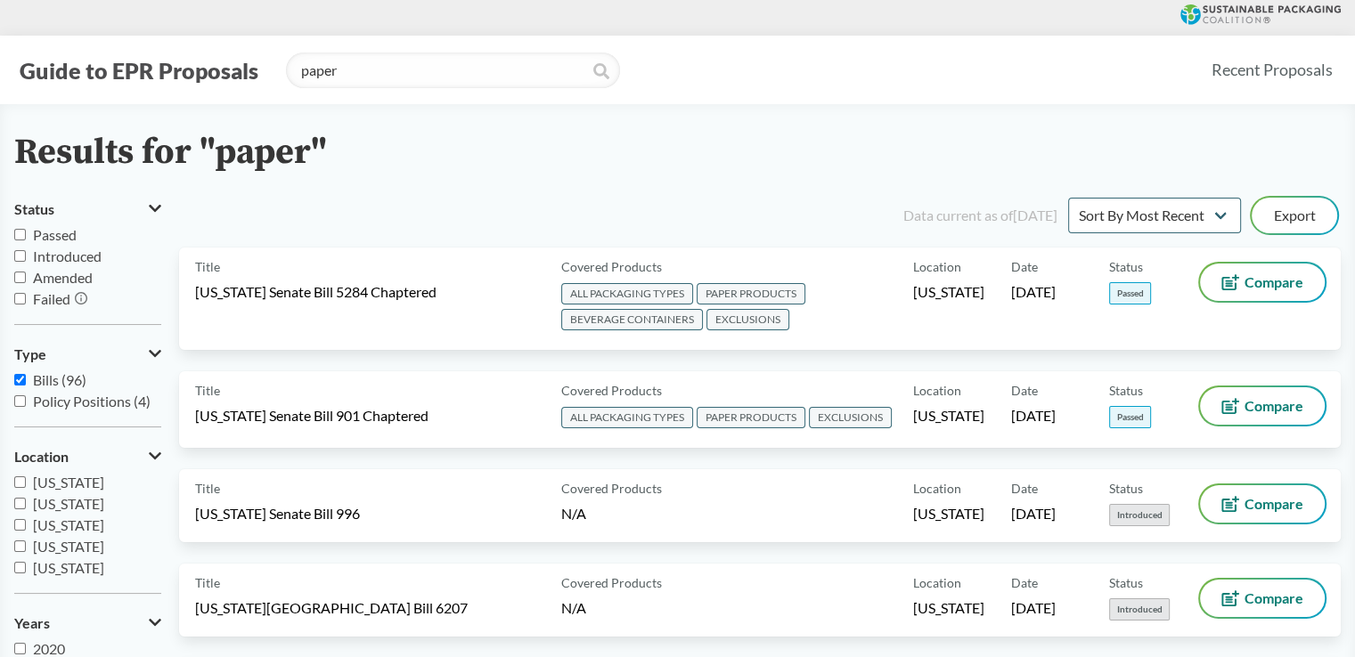
click at [18, 232] on input "Passed" at bounding box center [20, 235] width 12 height 12
checkbox input "true"
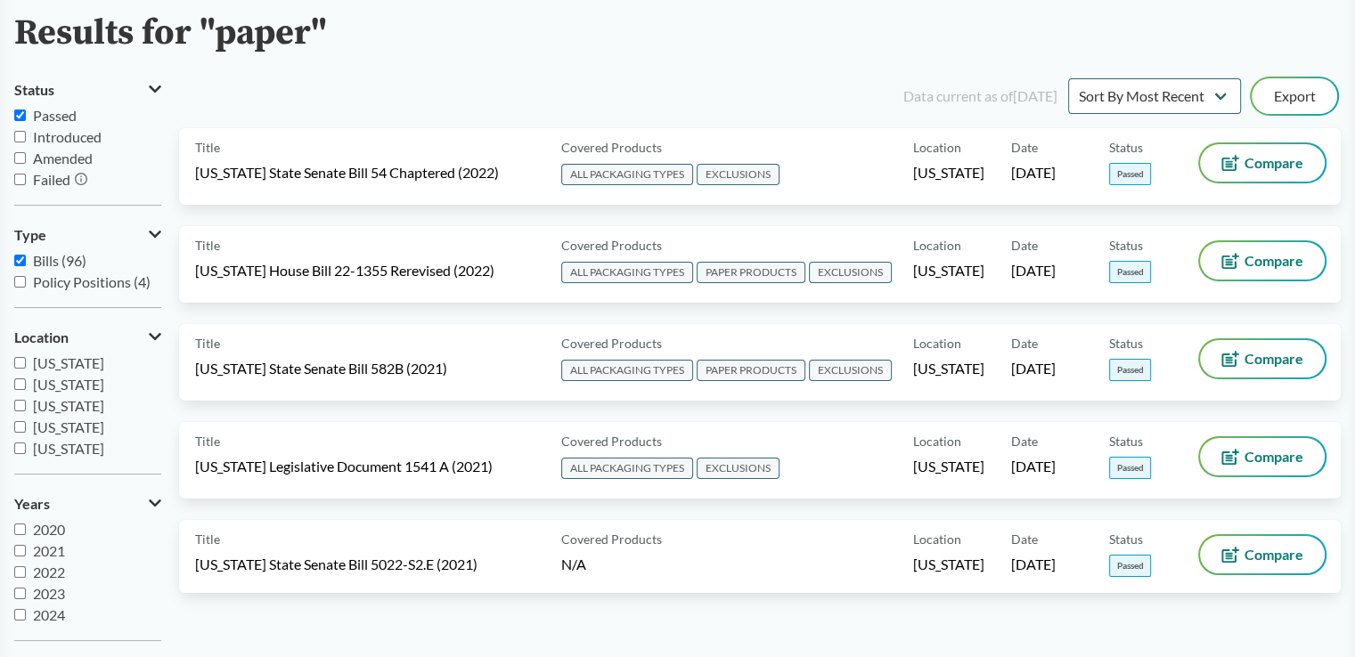
scroll to position [89, 0]
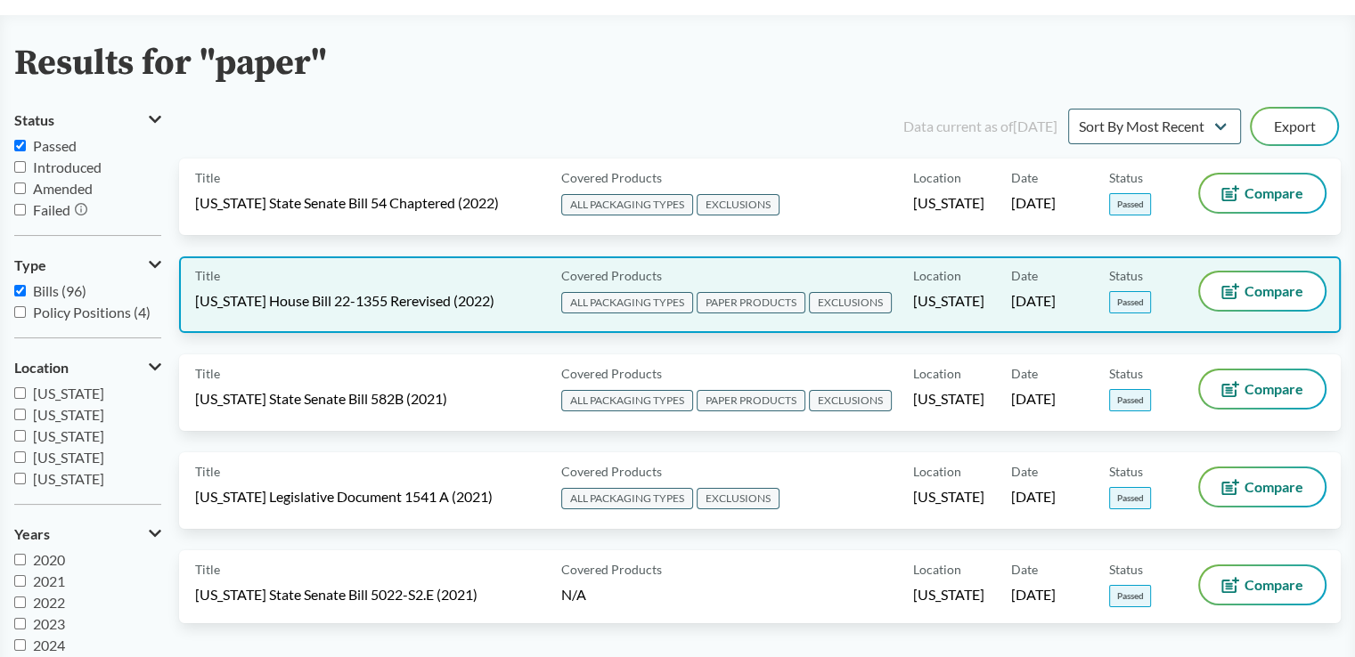
click at [766, 304] on span "PAPER PRODUCTS" at bounding box center [750, 302] width 109 height 21
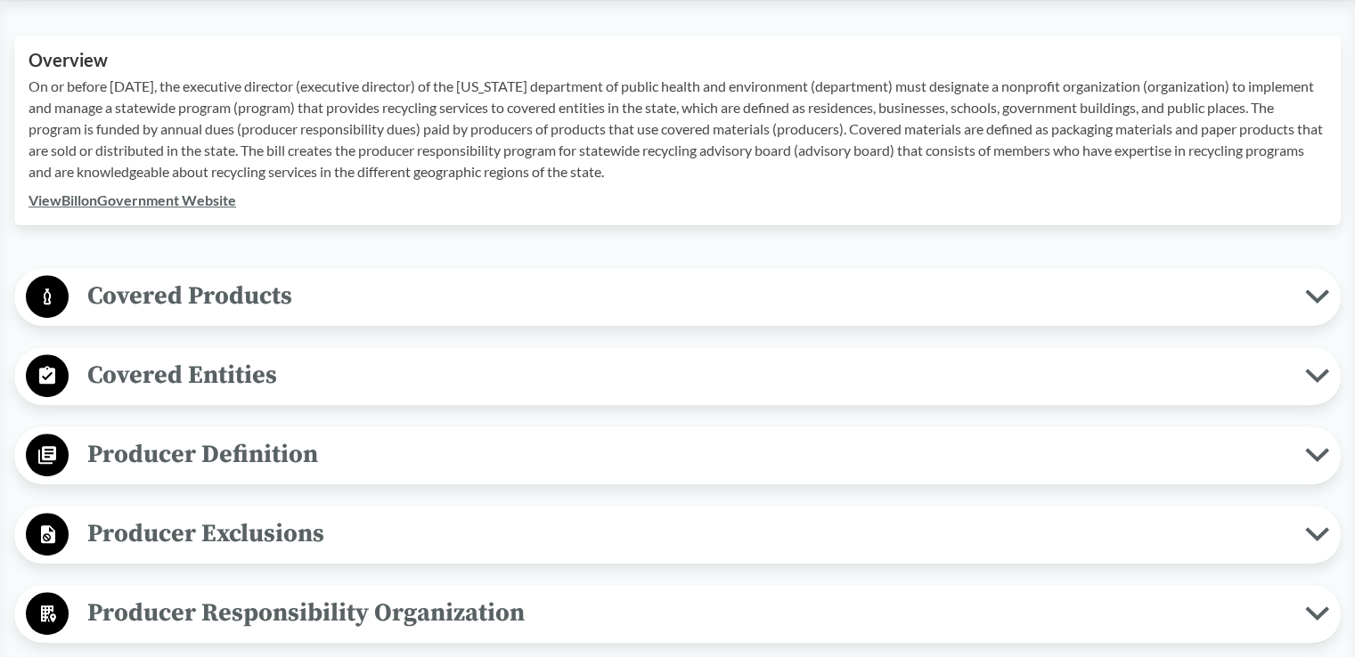
scroll to position [623, 0]
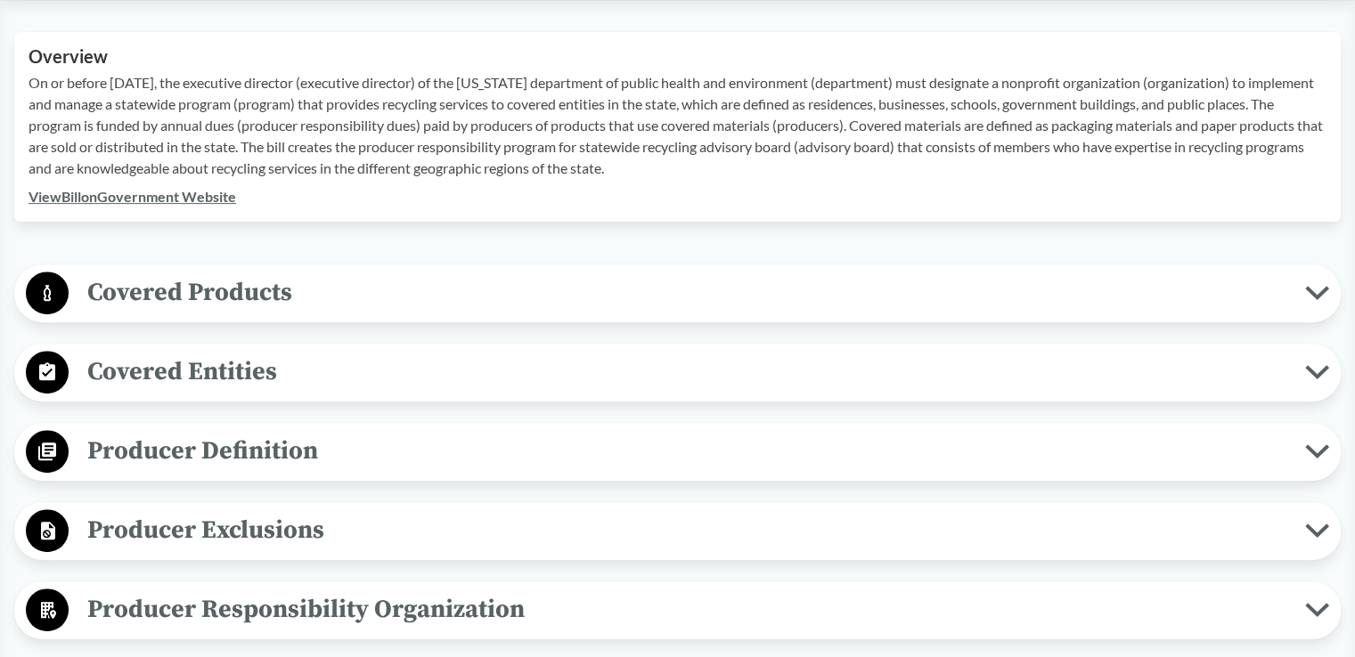
click at [623, 289] on span "Covered Products" at bounding box center [687, 293] width 1236 height 40
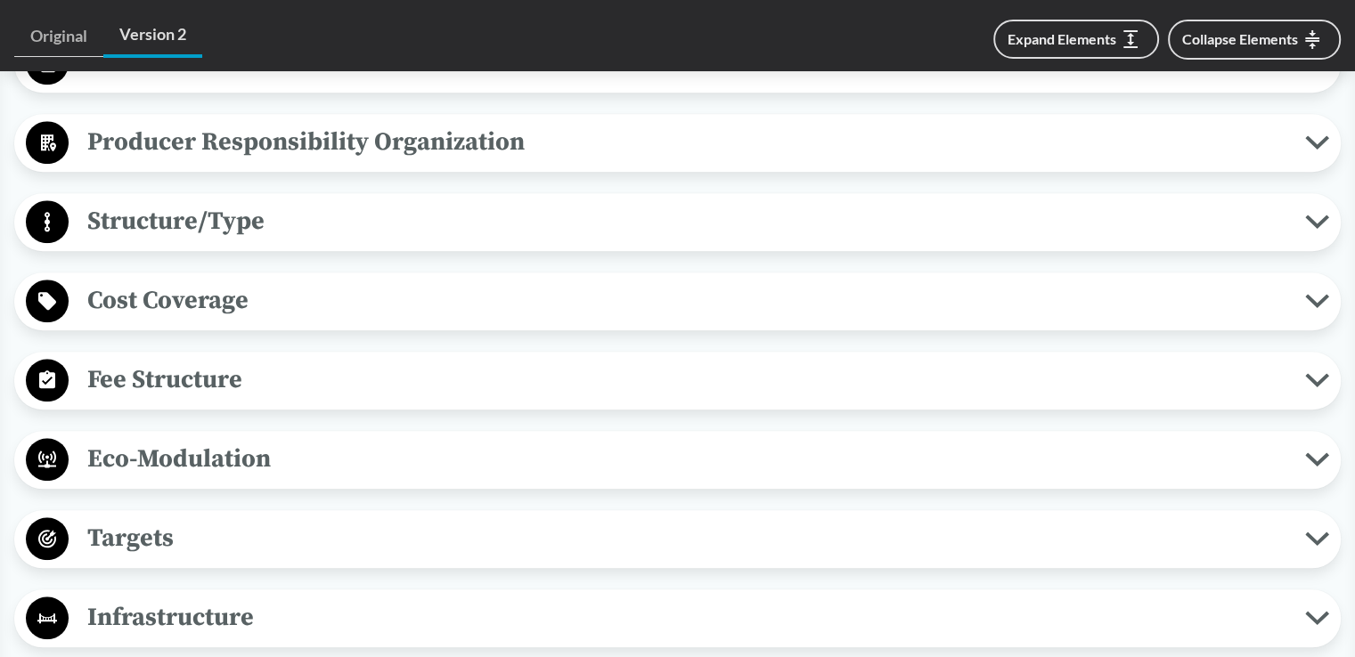
scroll to position [1692, 0]
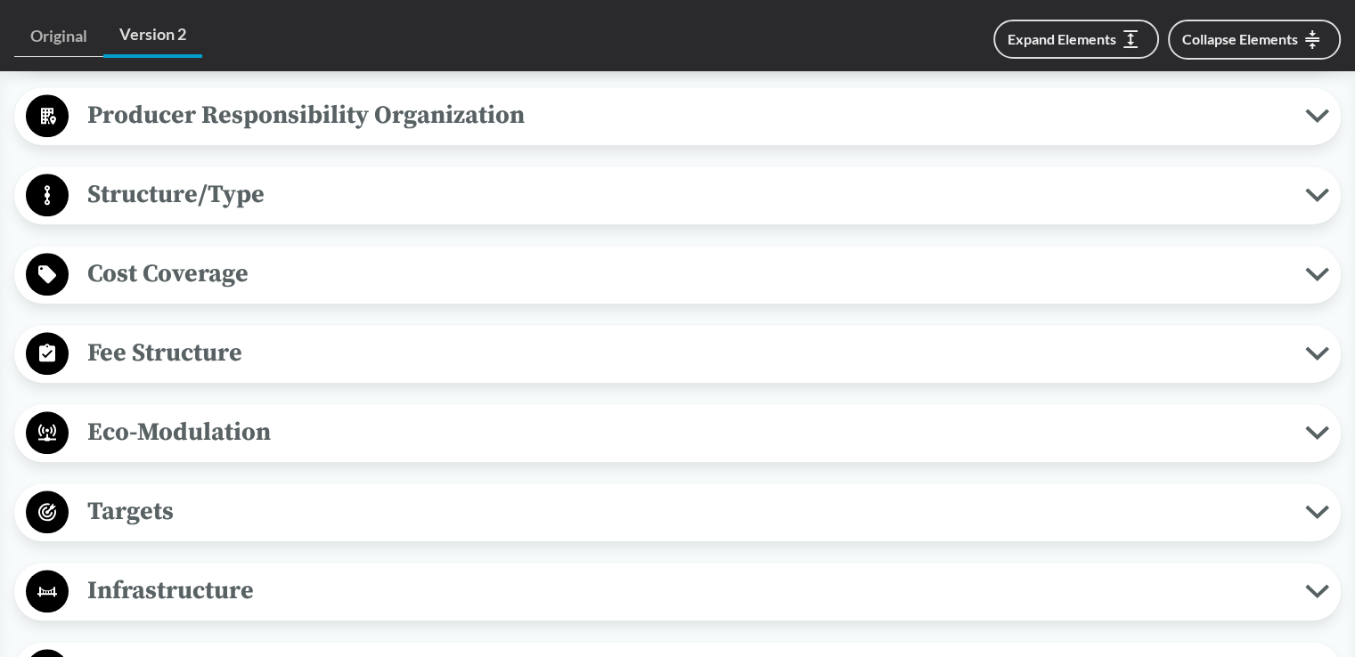
click at [588, 294] on span "Cost Coverage" at bounding box center [687, 274] width 1236 height 40
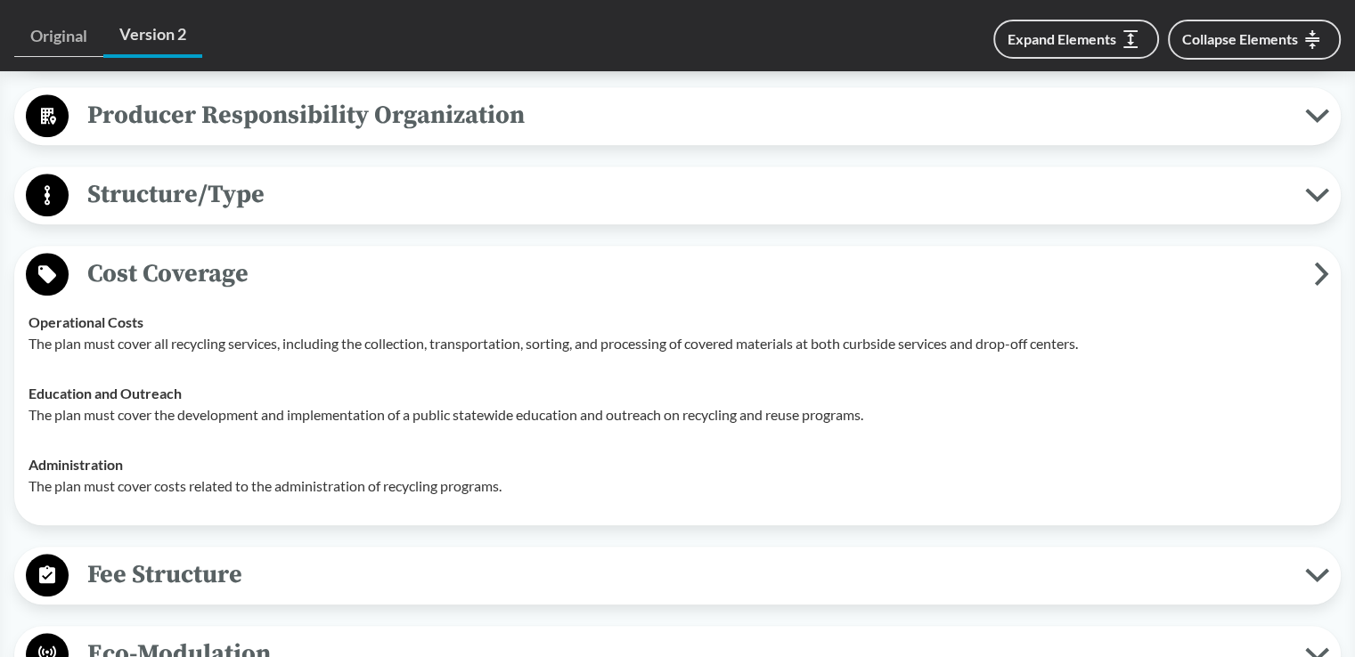
click at [588, 294] on span "Cost Coverage" at bounding box center [691, 274] width 1245 height 40
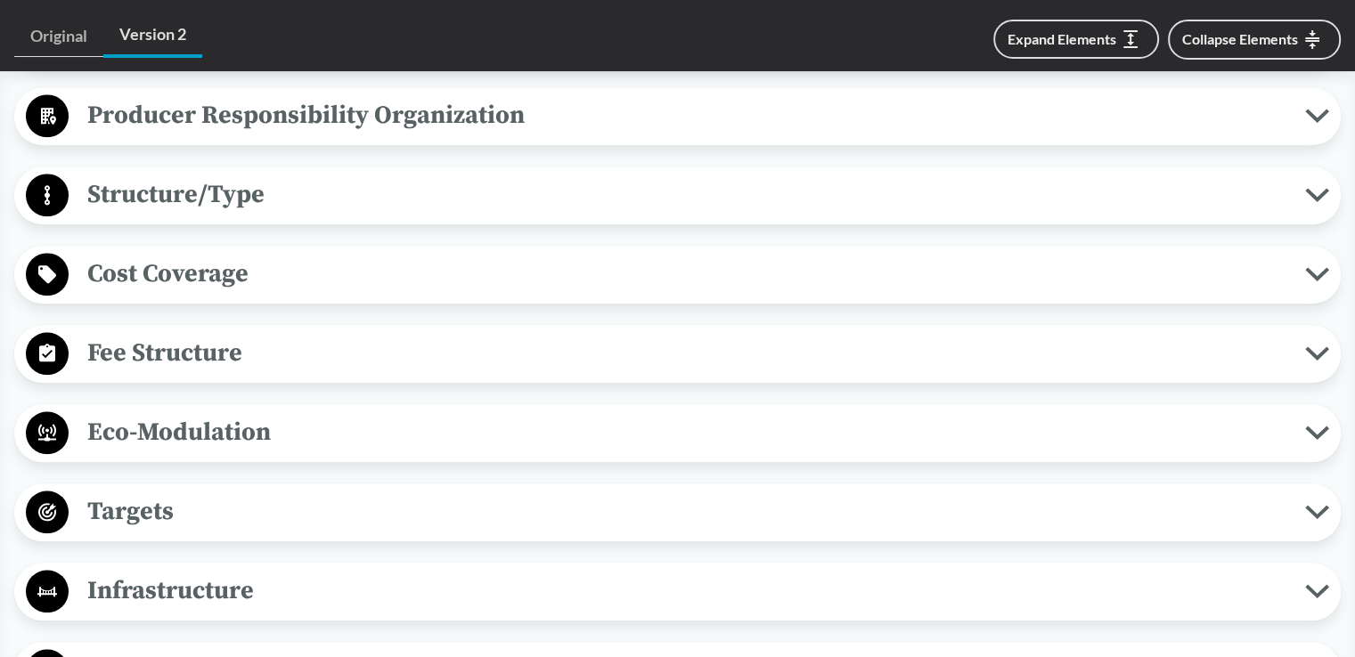
click at [546, 373] on span "Fee Structure" at bounding box center [687, 353] width 1236 height 40
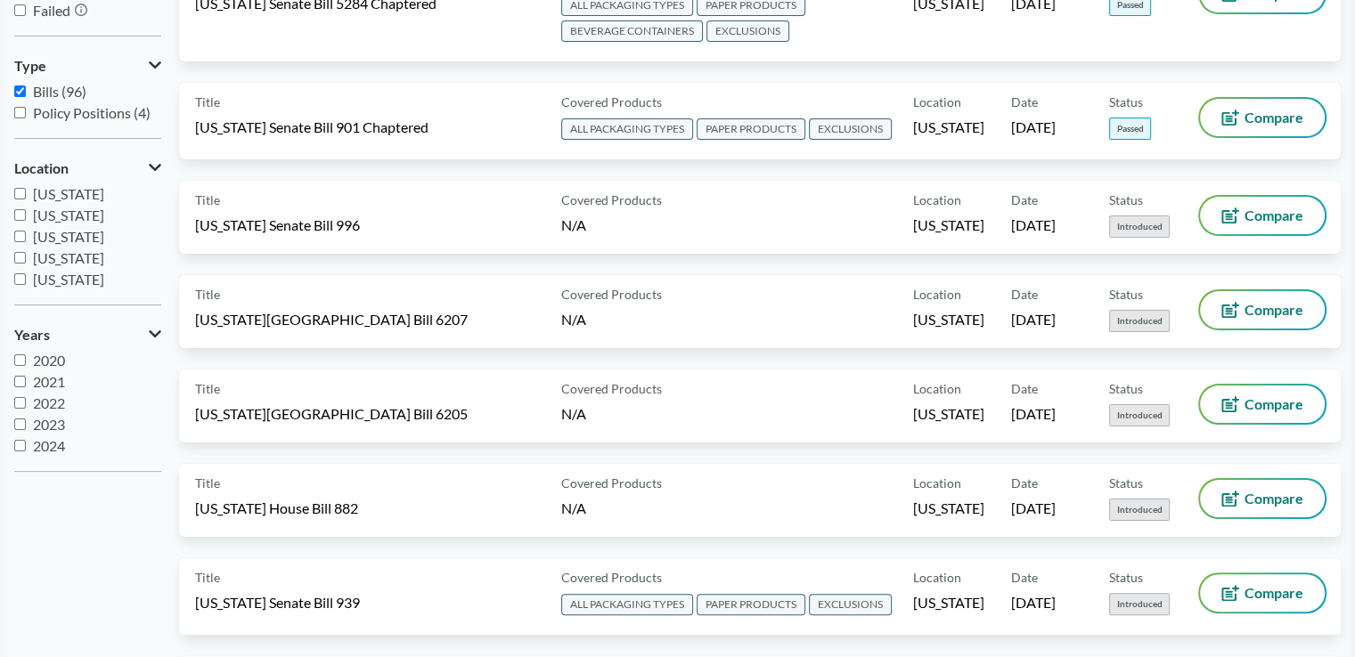
scroll to position [89, 0]
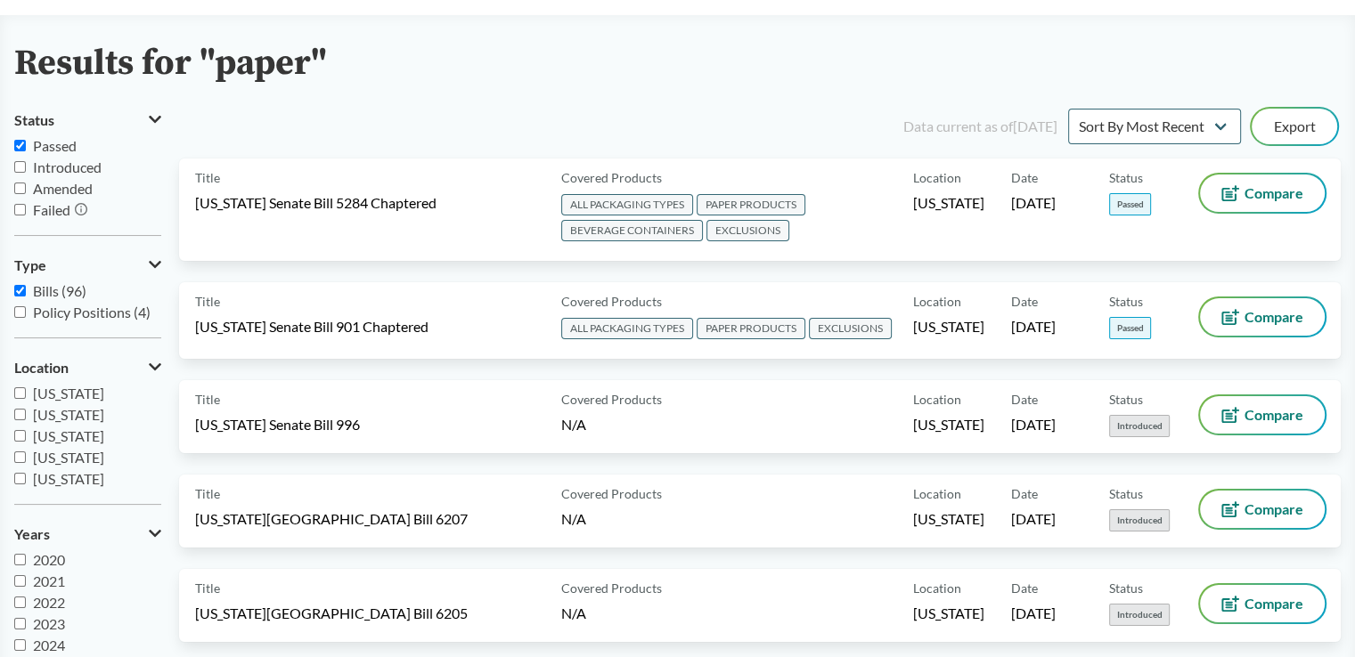
type input "thermal paper"
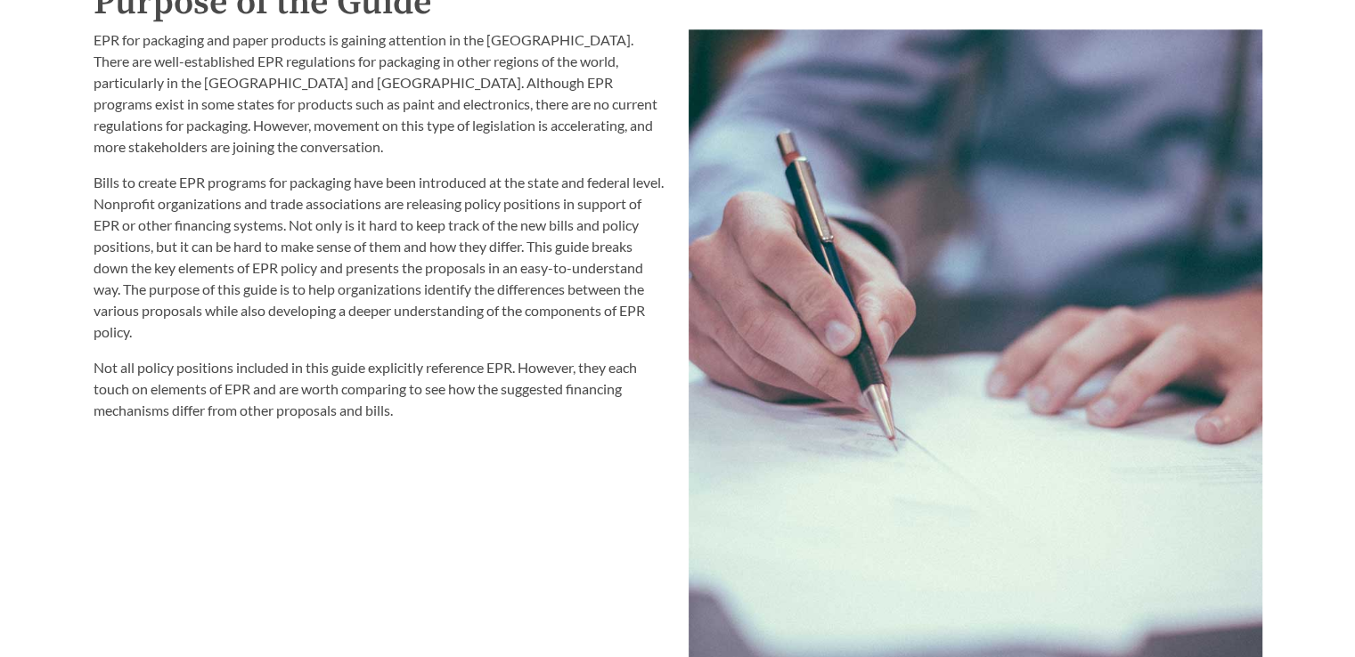
scroll to position [2226, 0]
